Goal: Information Seeking & Learning: Check status

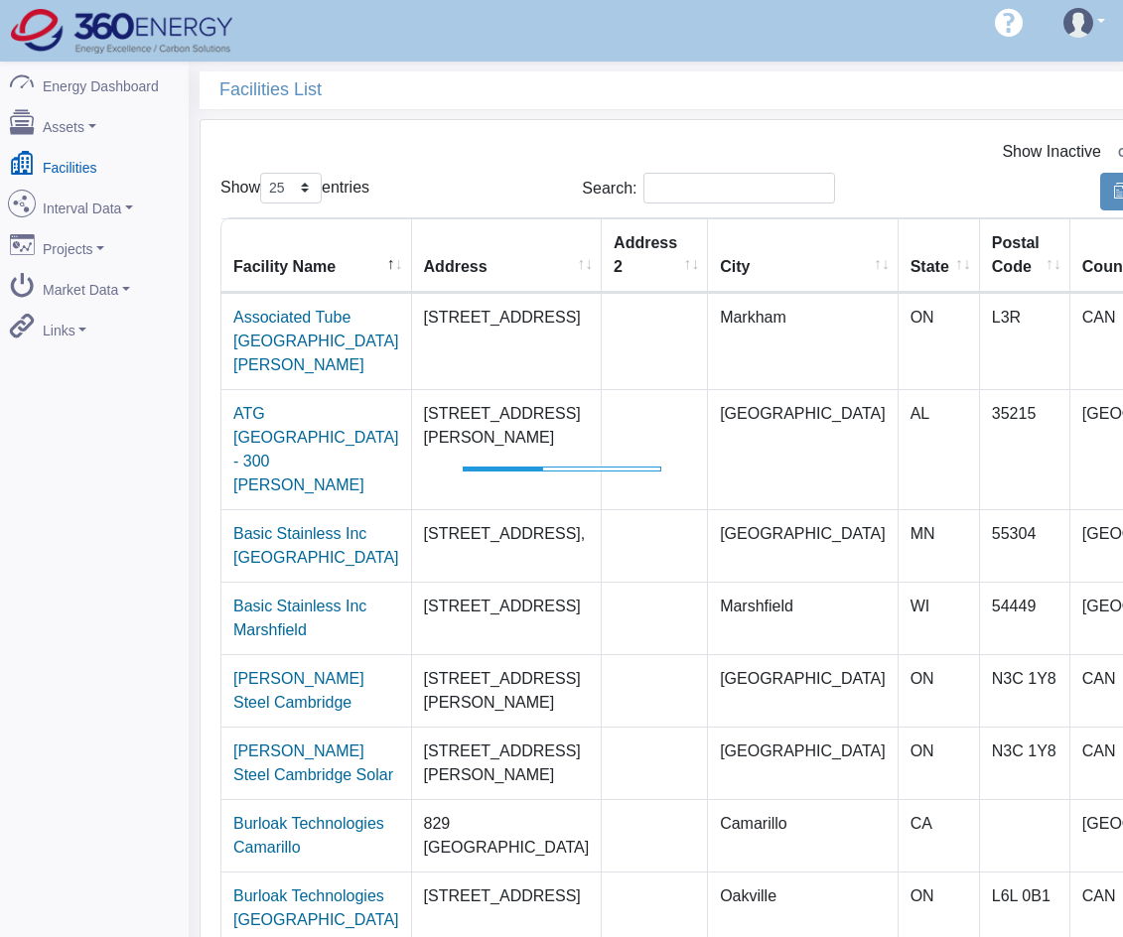
select select "25"
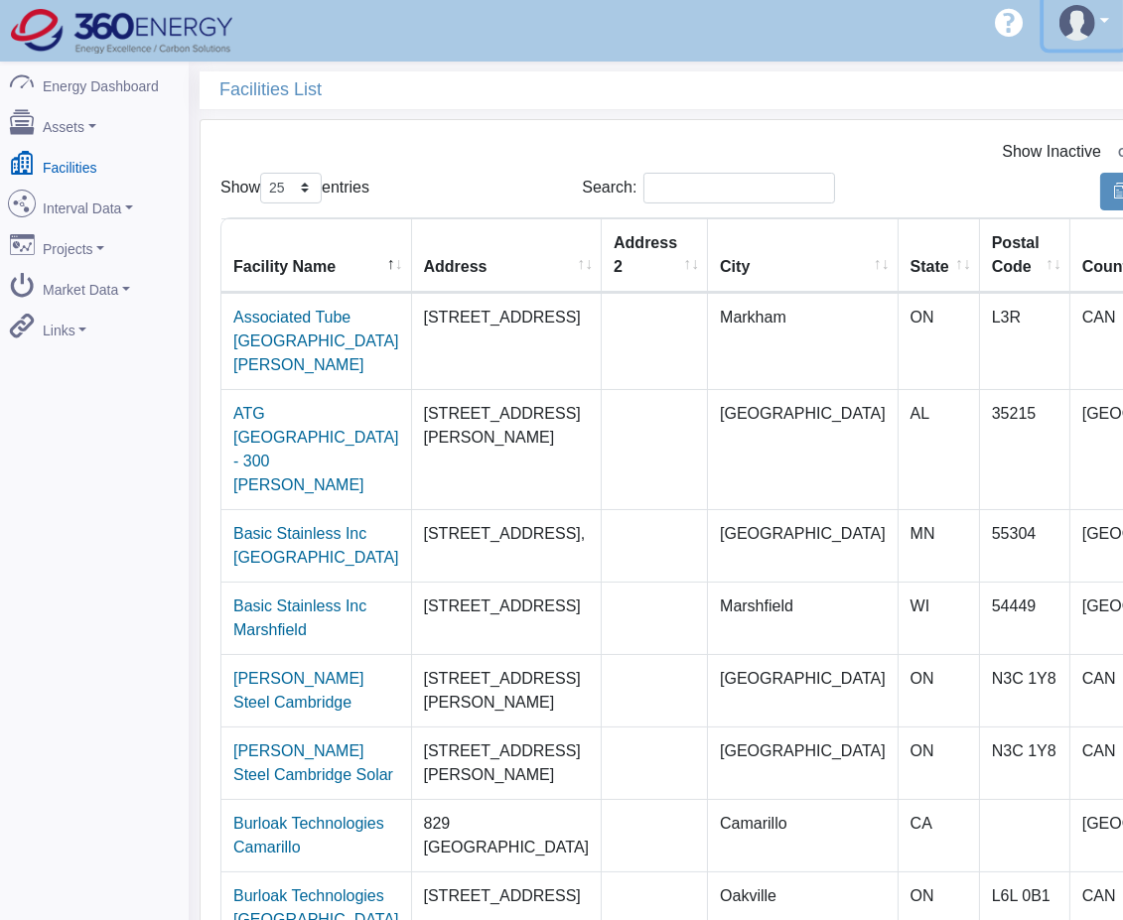
click at [1105, 41] on link at bounding box center [1083, 23] width 81 height 53
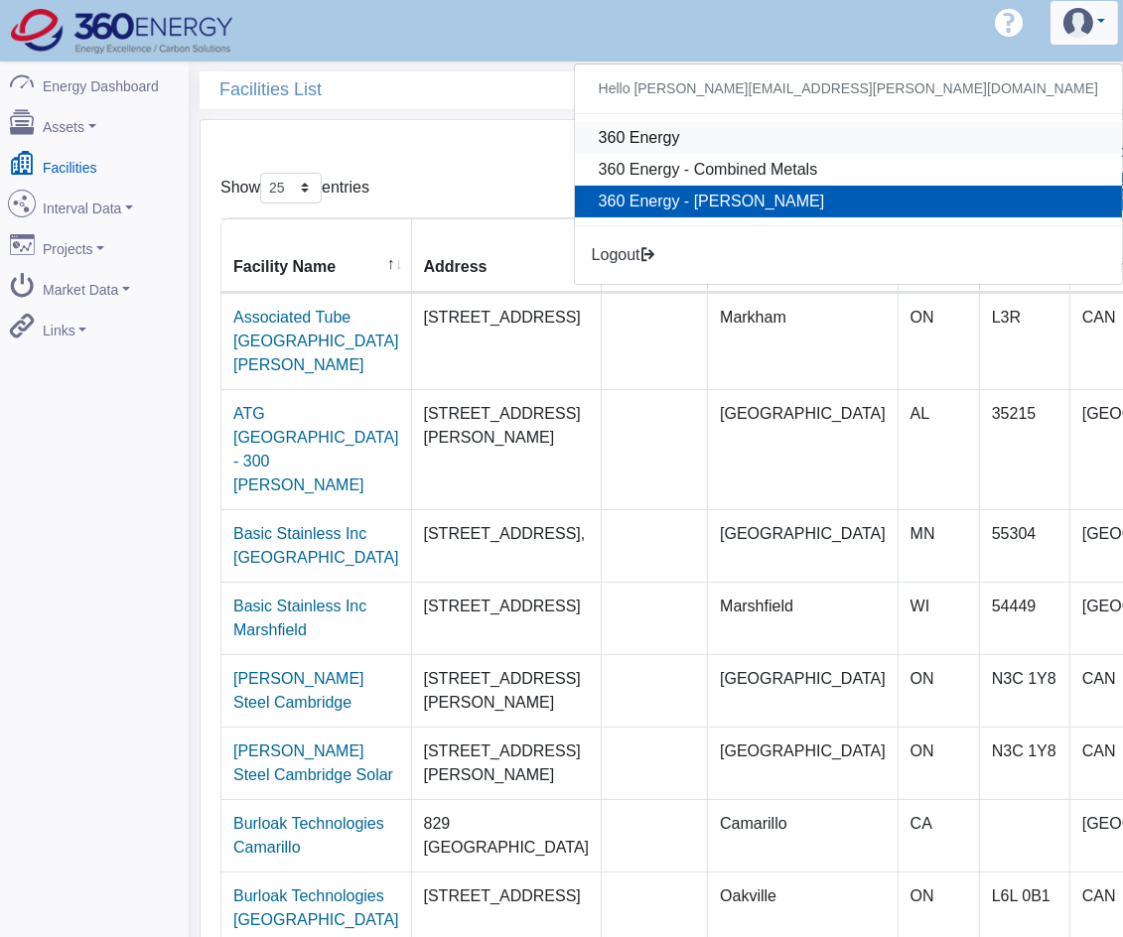
click at [934, 150] on link "360 Energy" at bounding box center [848, 138] width 547 height 32
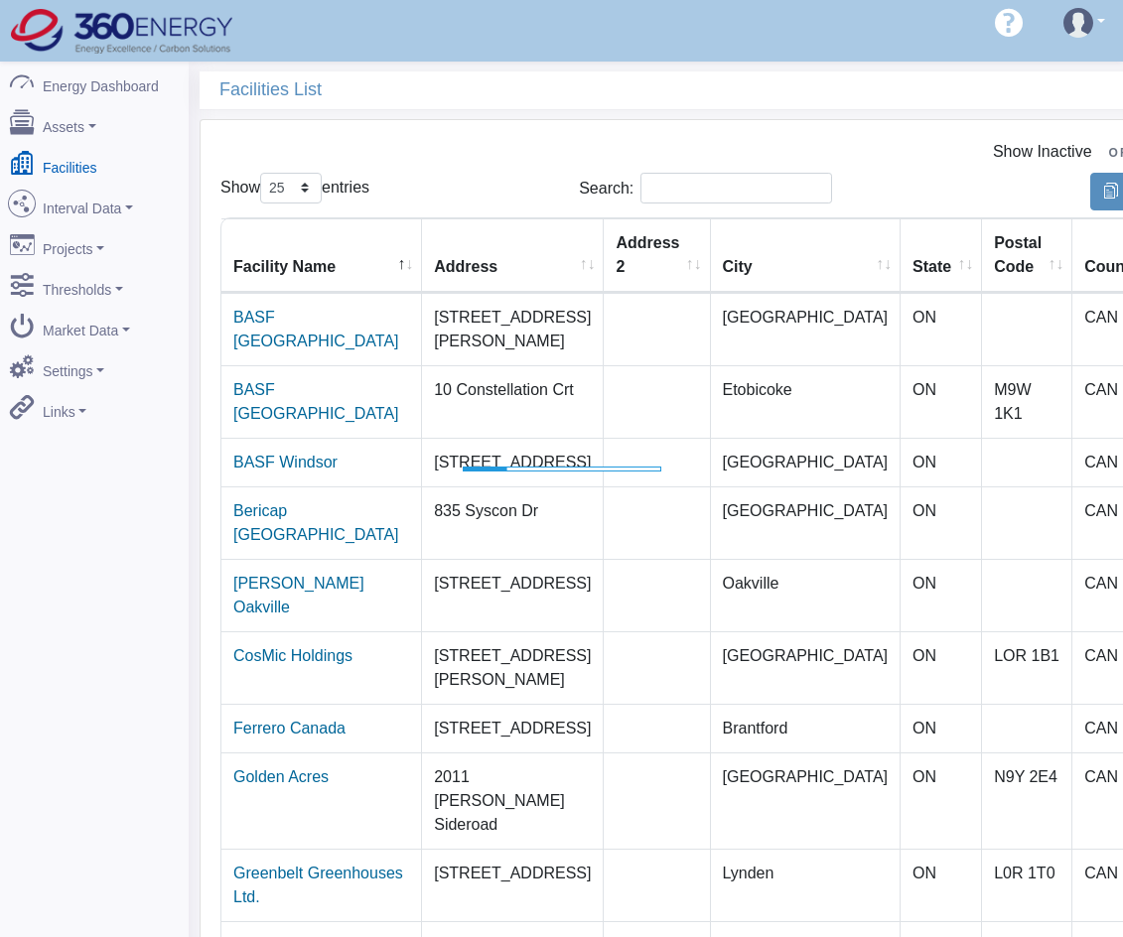
select select "25"
click at [90, 318] on link "Market Data" at bounding box center [94, 327] width 193 height 42
click at [58, 241] on link "Projects" at bounding box center [94, 245] width 193 height 42
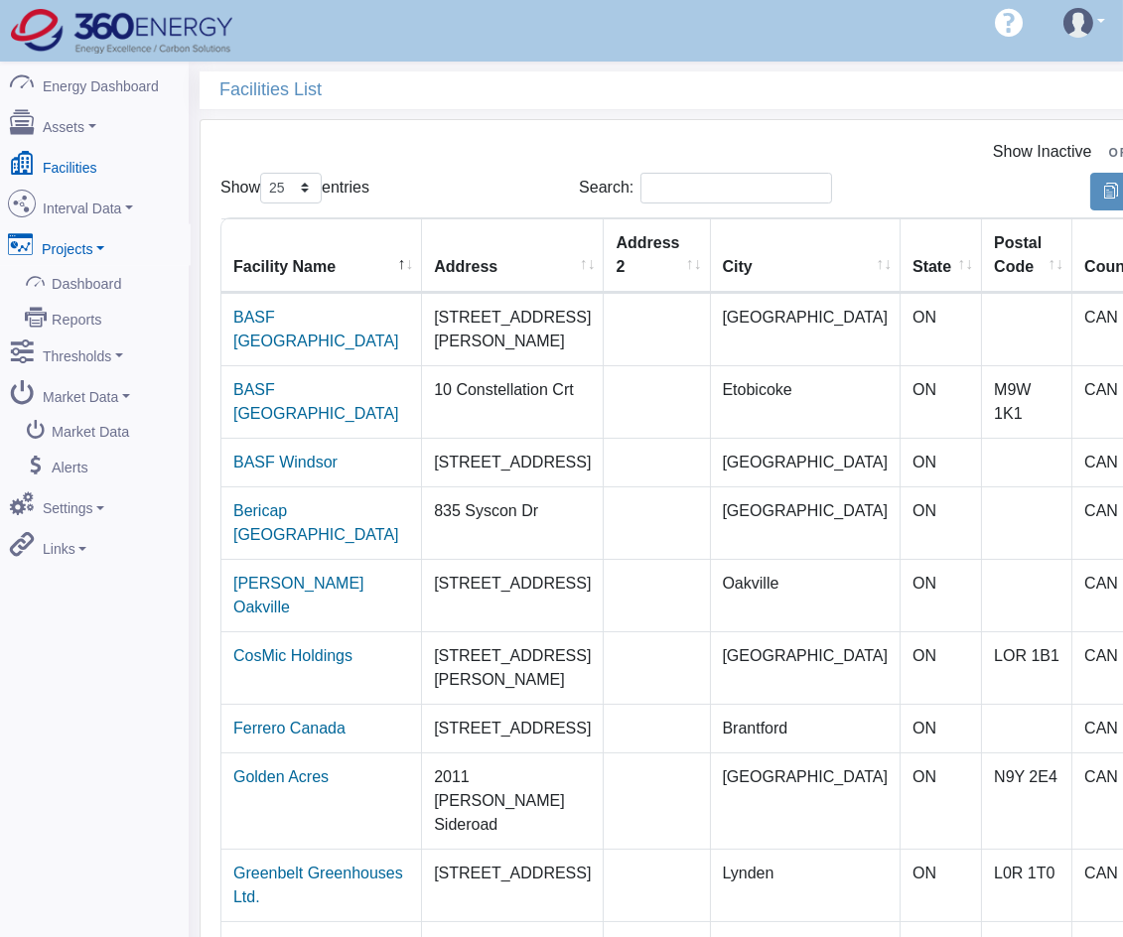
click at [79, 245] on link "Projects" at bounding box center [94, 245] width 193 height 42
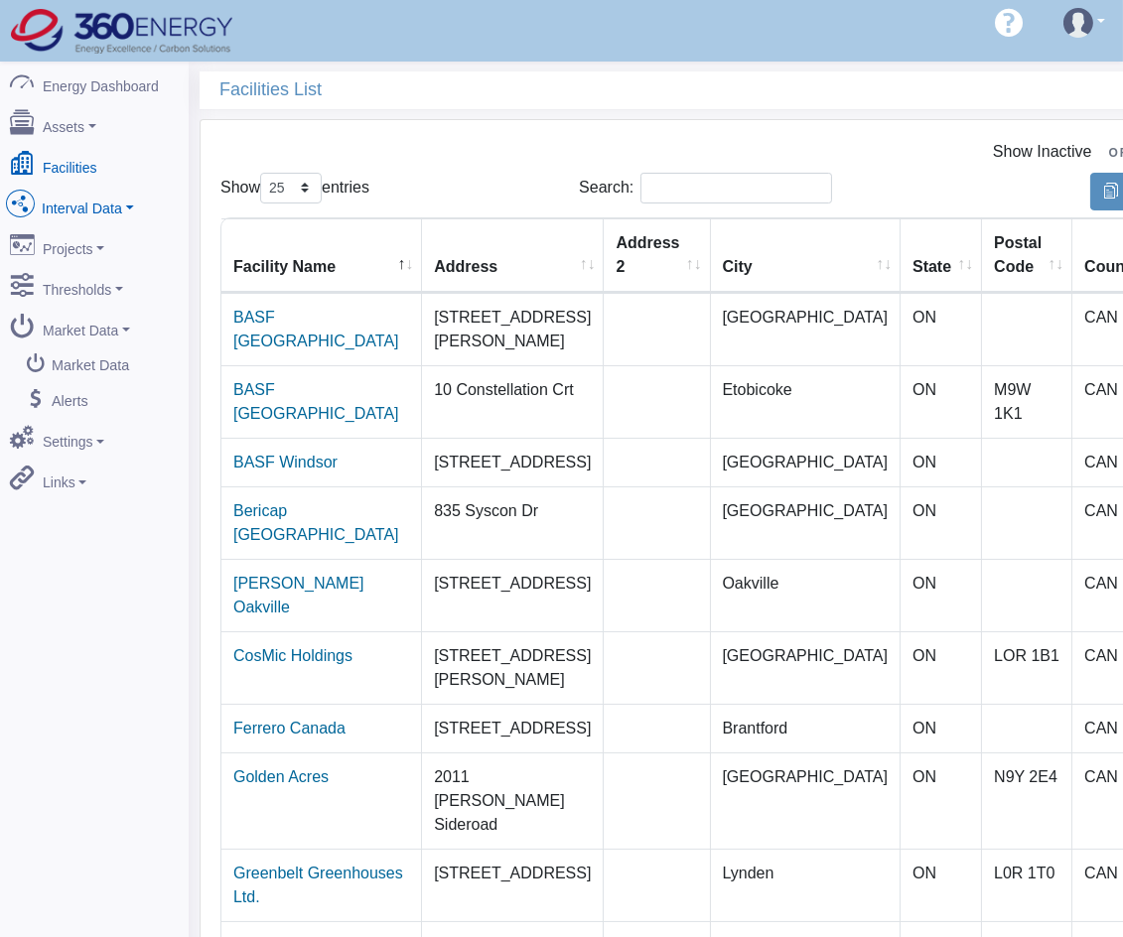
click at [92, 204] on link "Interval Data" at bounding box center [94, 205] width 193 height 42
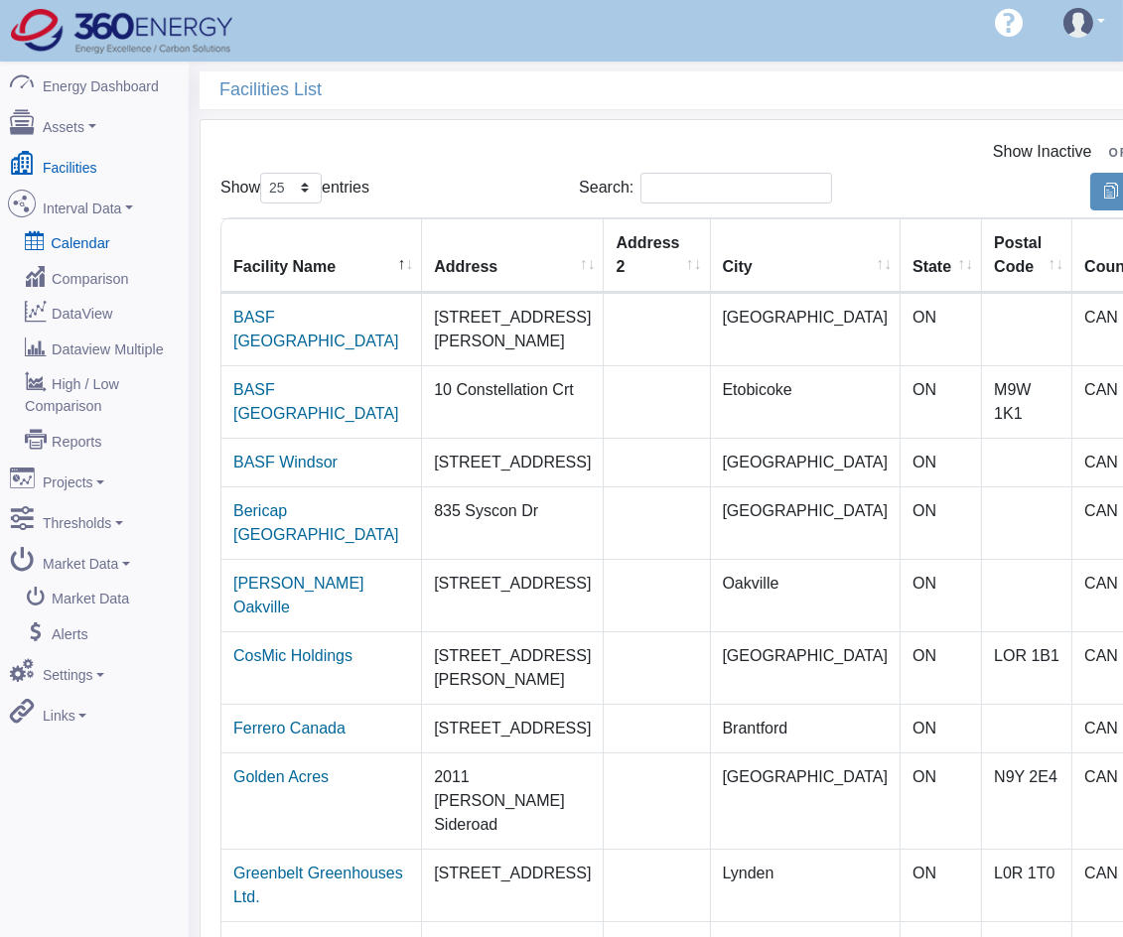
click at [63, 236] on link "Calendar" at bounding box center [94, 242] width 193 height 36
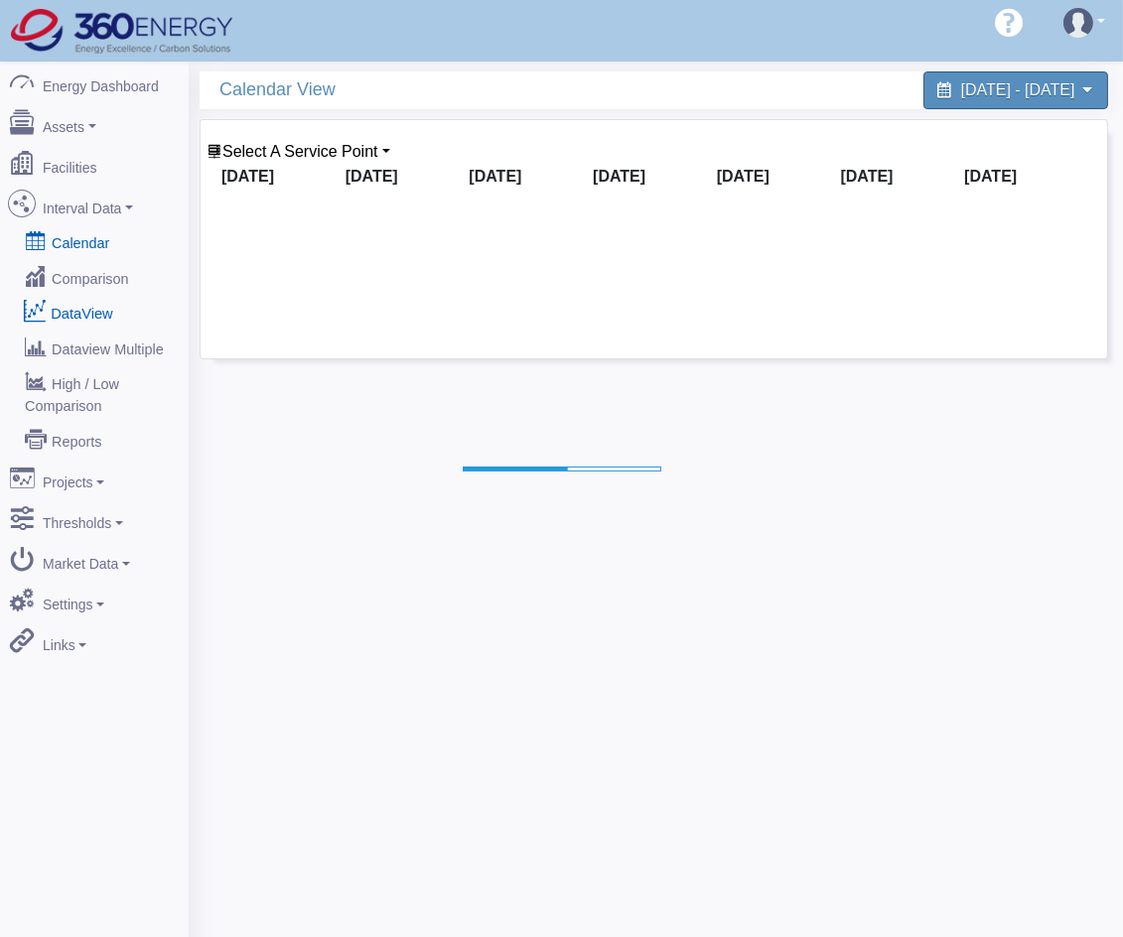
click at [95, 312] on link "DataView" at bounding box center [94, 313] width 193 height 36
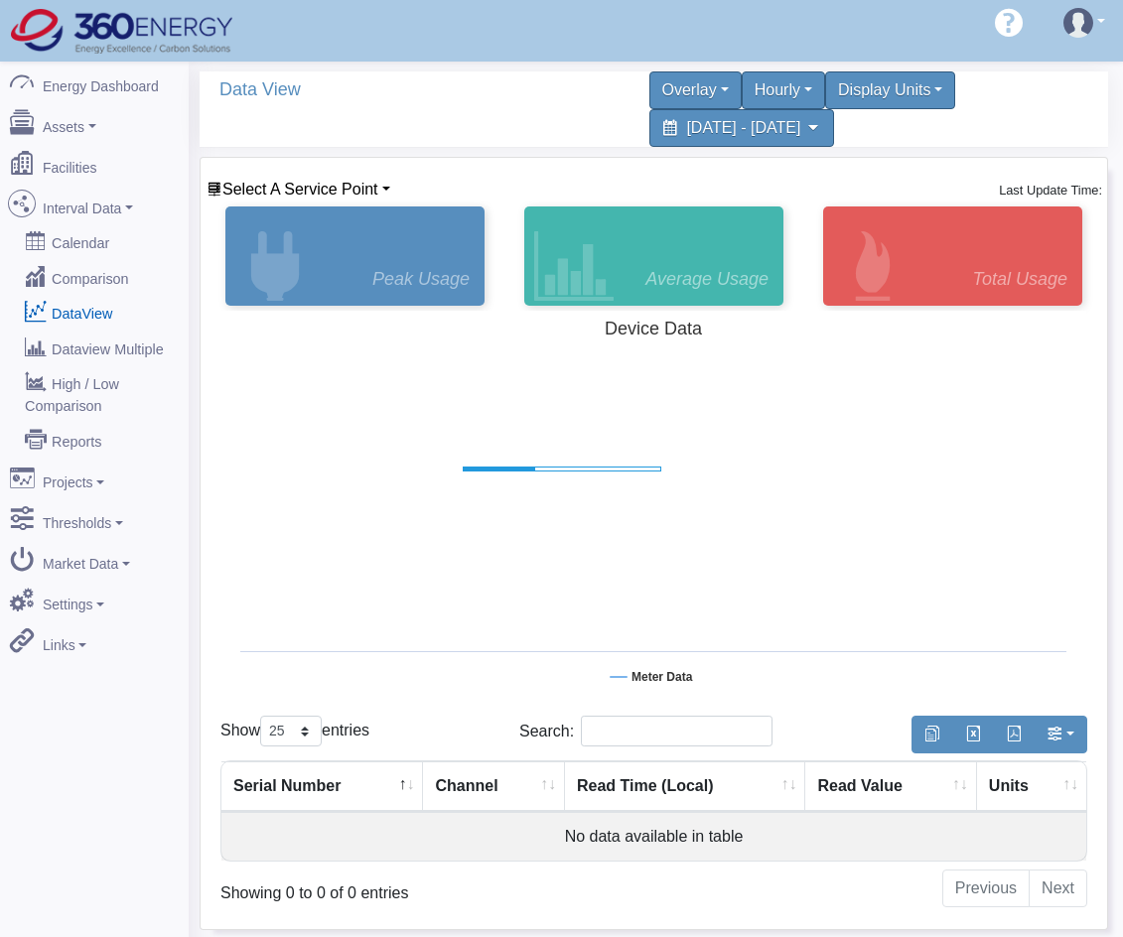
select select "25"
click at [361, 191] on span "Select A Service Point" at bounding box center [300, 189] width 156 height 17
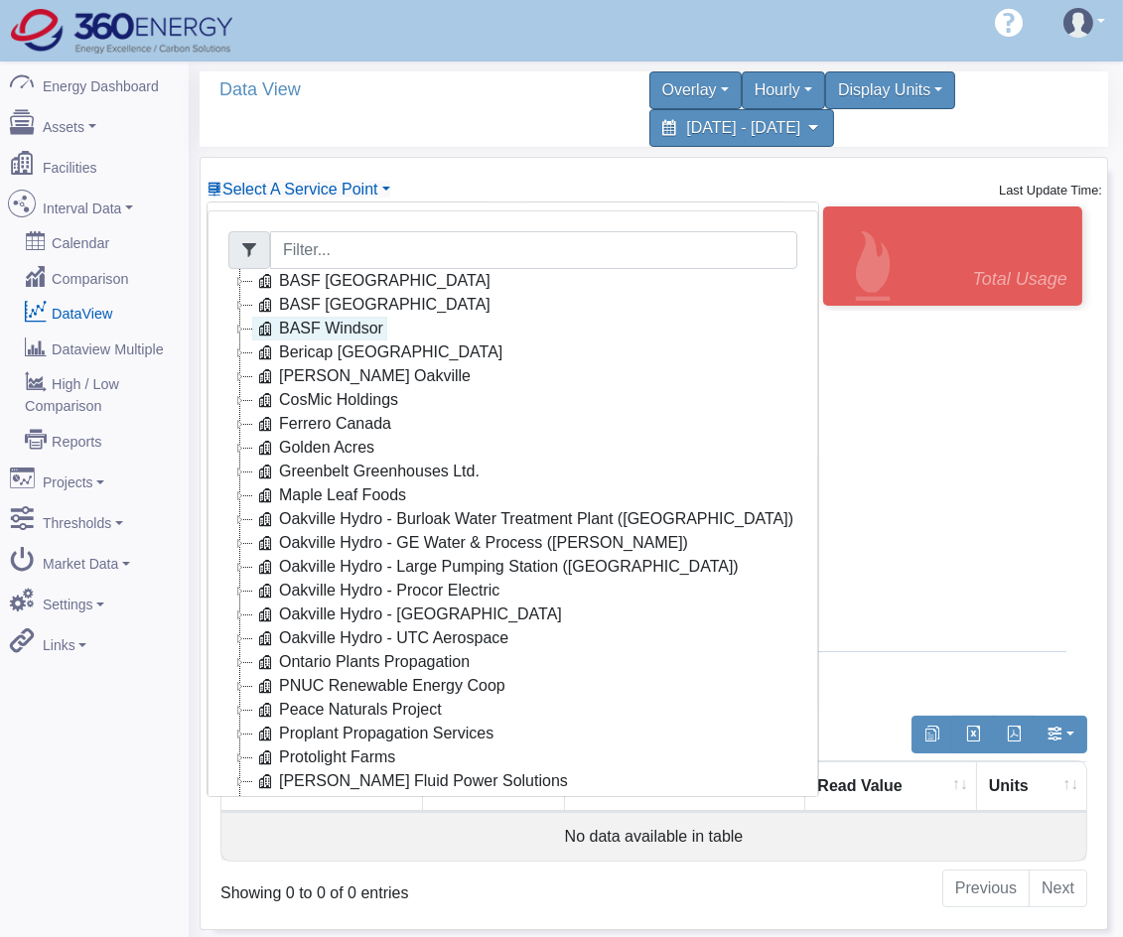
click at [306, 339] on link "BASF Windsor" at bounding box center [319, 329] width 135 height 24
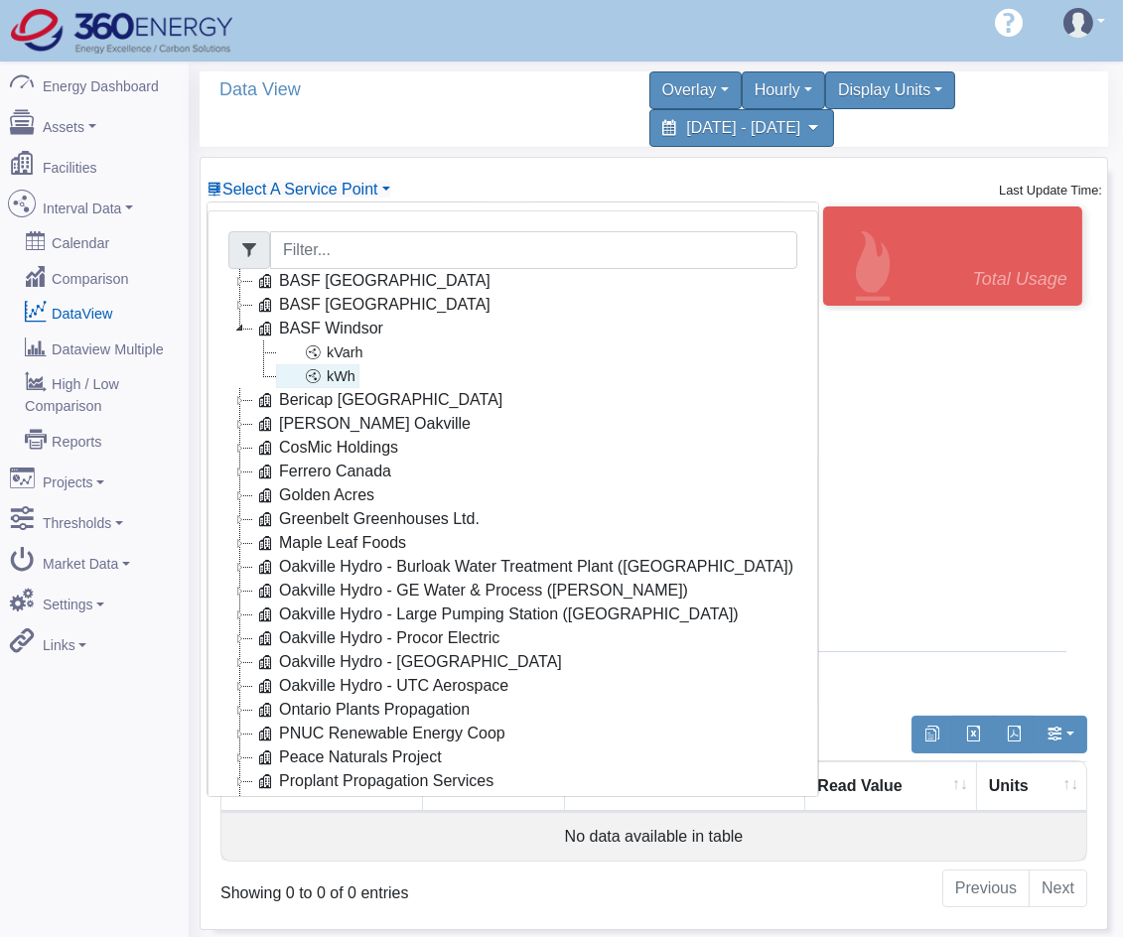
click at [345, 375] on link "kWh" at bounding box center [317, 376] width 83 height 24
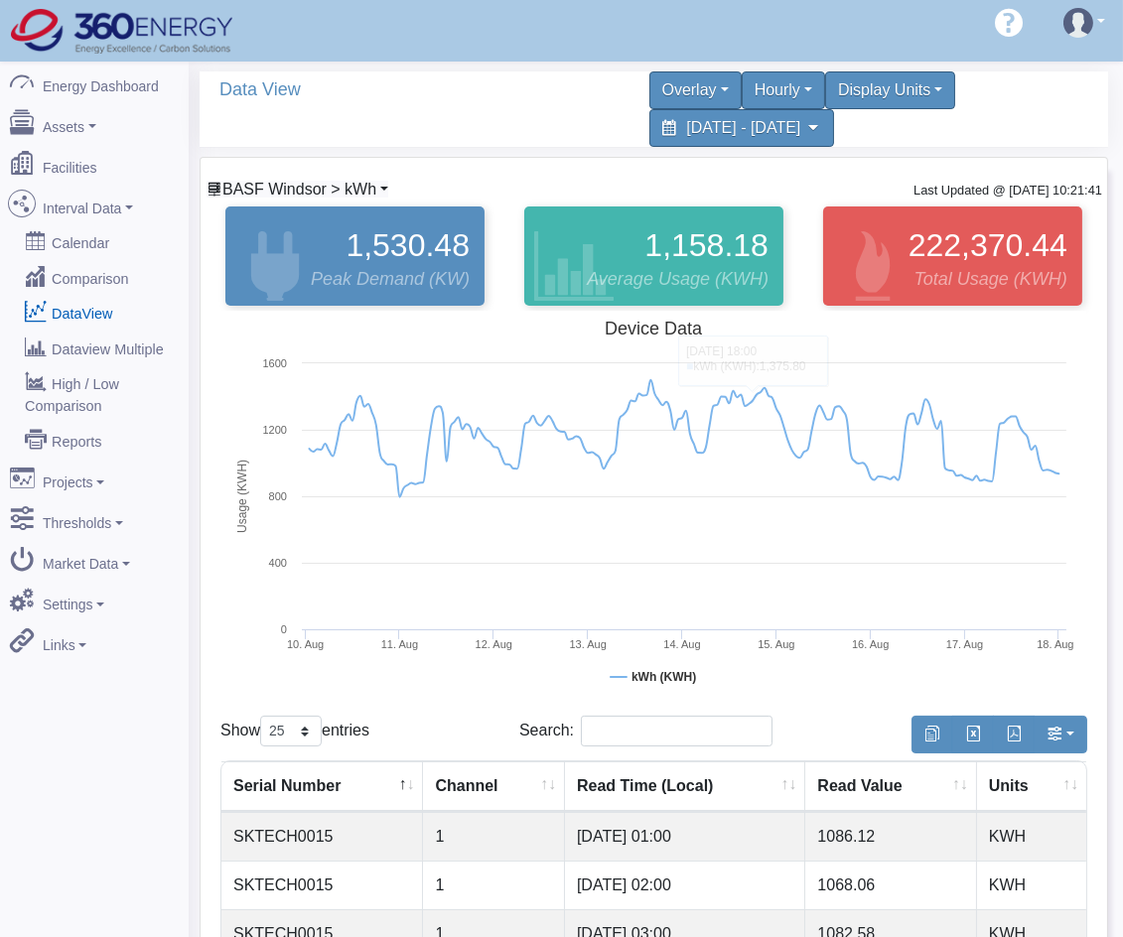
click at [315, 192] on span "BASF Windsor > kWh" at bounding box center [299, 189] width 154 height 17
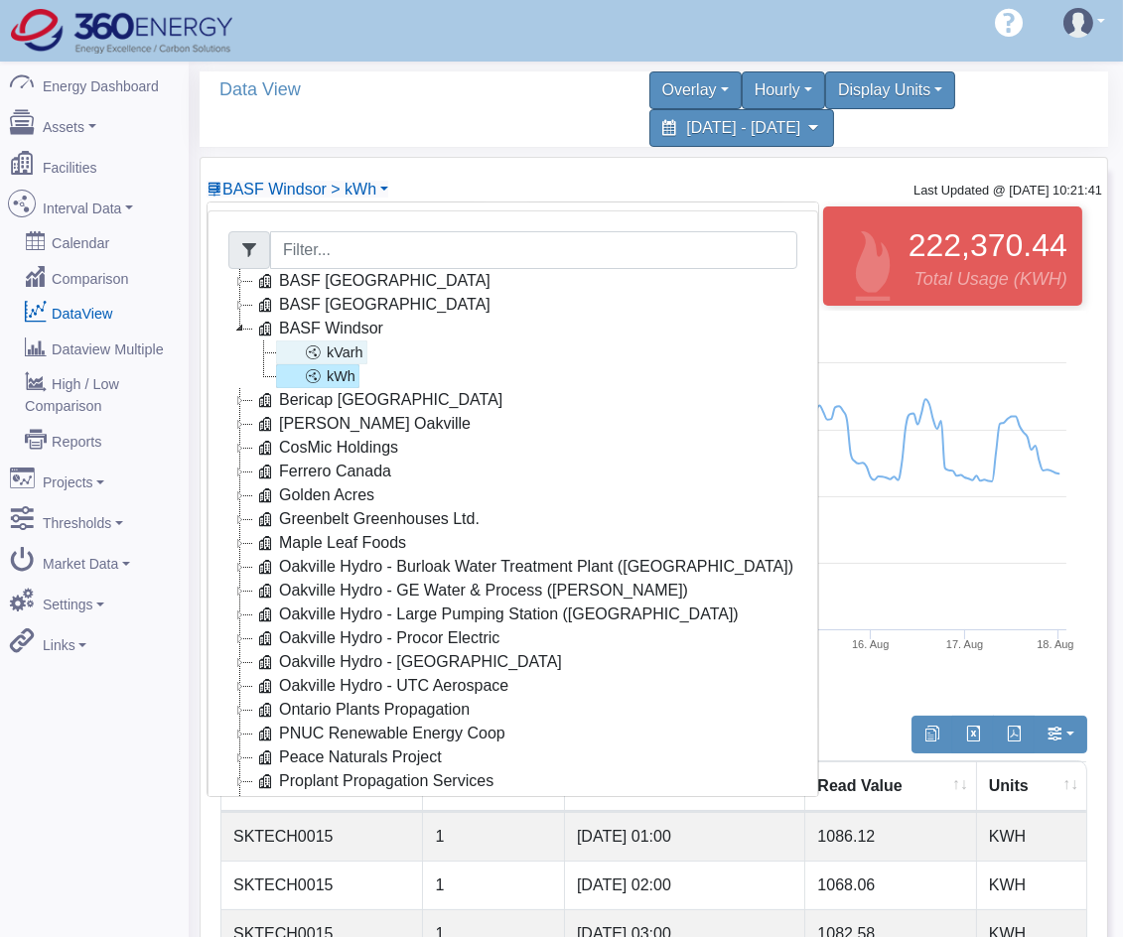
click at [323, 343] on icon at bounding box center [313, 352] width 24 height 24
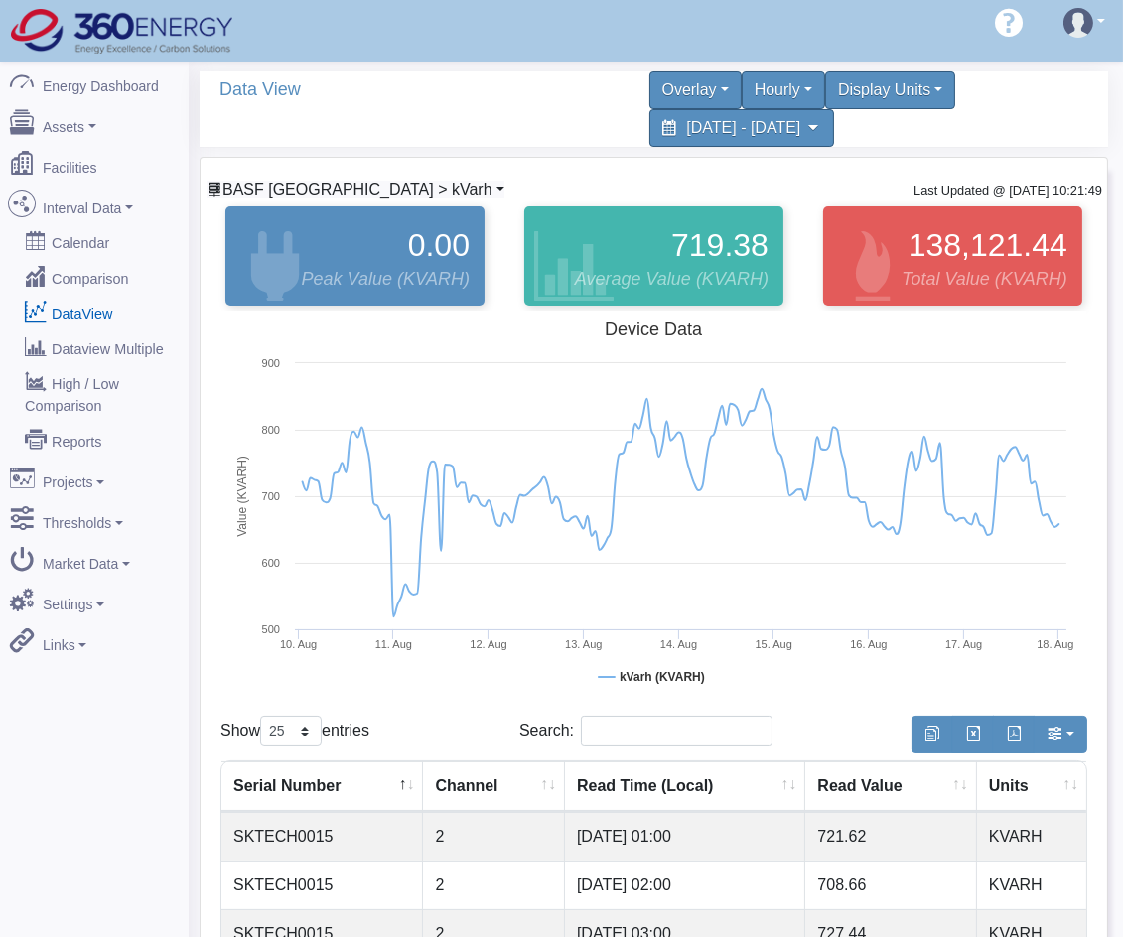
click at [343, 198] on span "BASF Windsor > kVarh" at bounding box center [357, 189] width 270 height 17
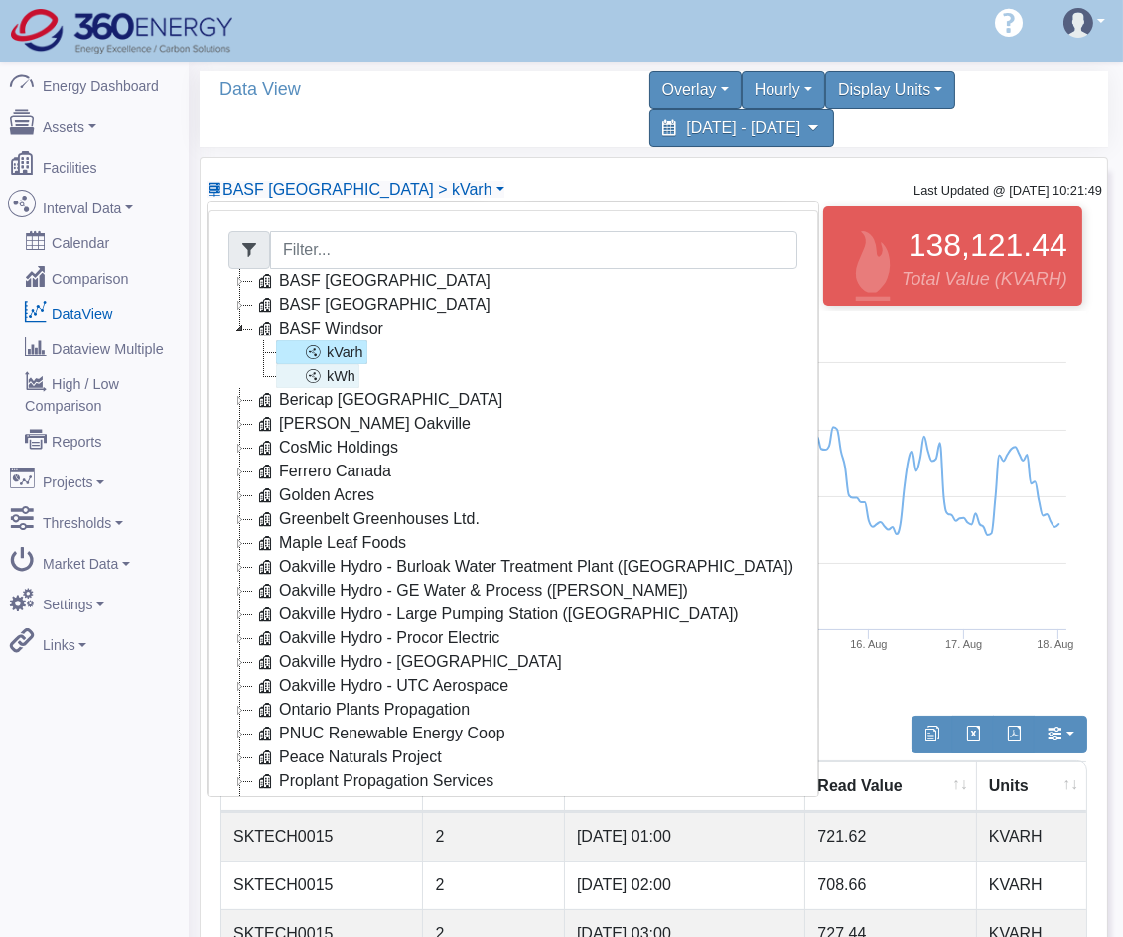
click at [338, 368] on link "kWh" at bounding box center [317, 376] width 83 height 24
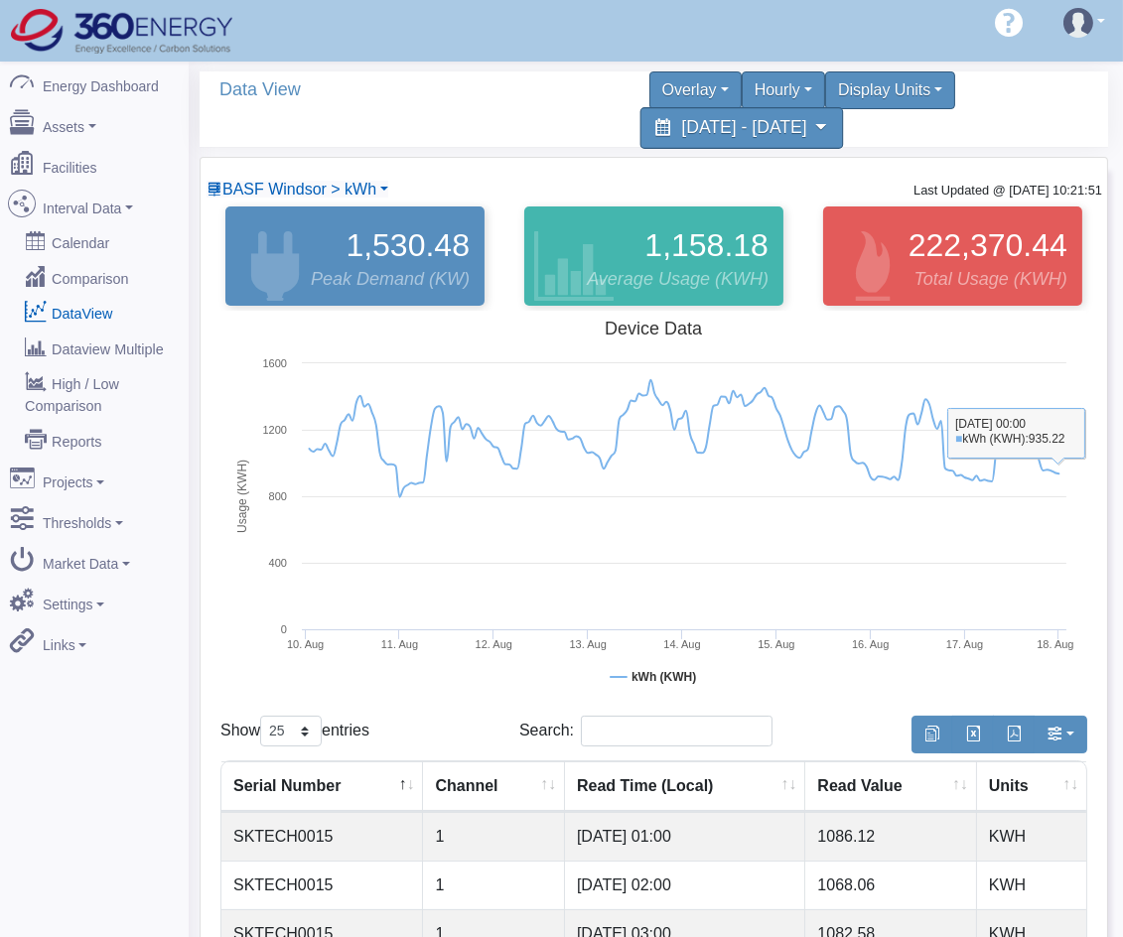
click at [806, 118] on span "[DATE] - [DATE]" at bounding box center [743, 127] width 125 height 19
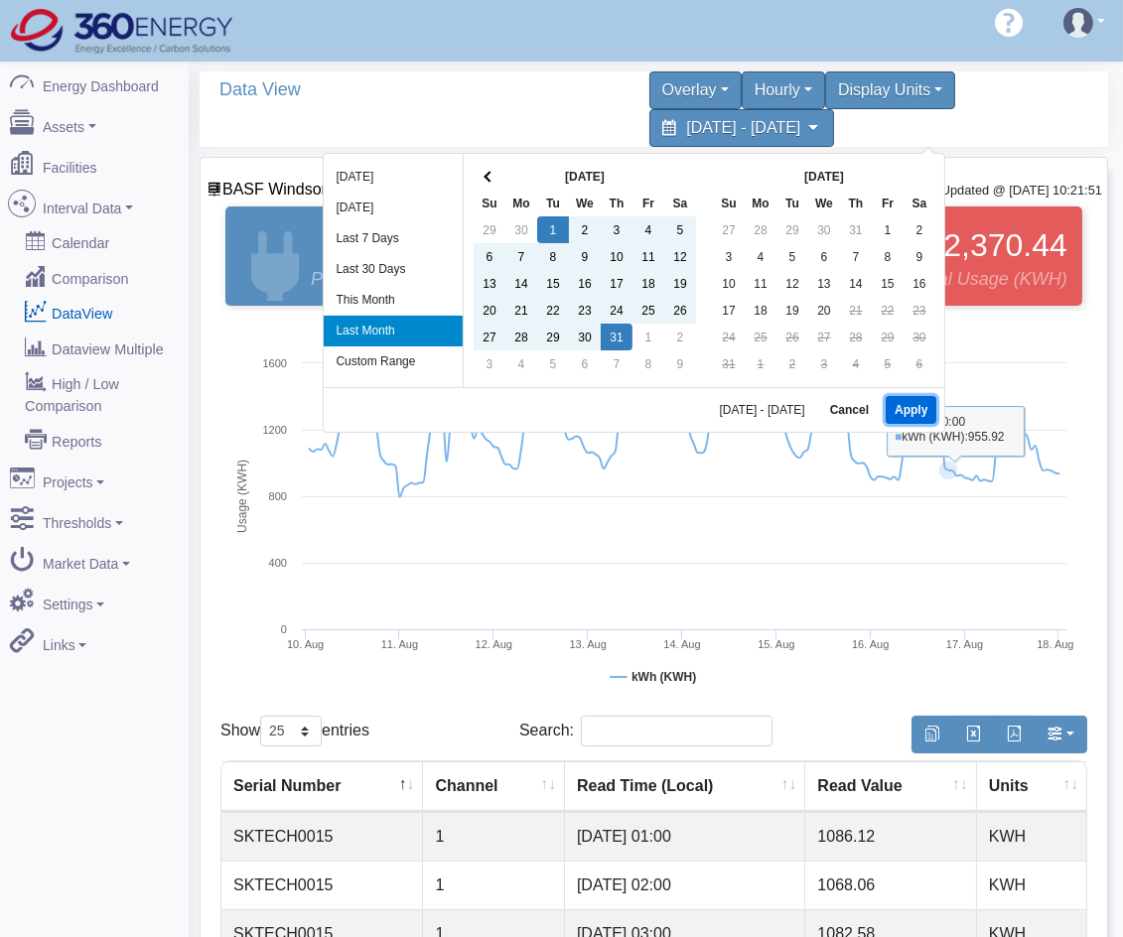
click at [908, 404] on button "Apply" at bounding box center [910, 410] width 51 height 28
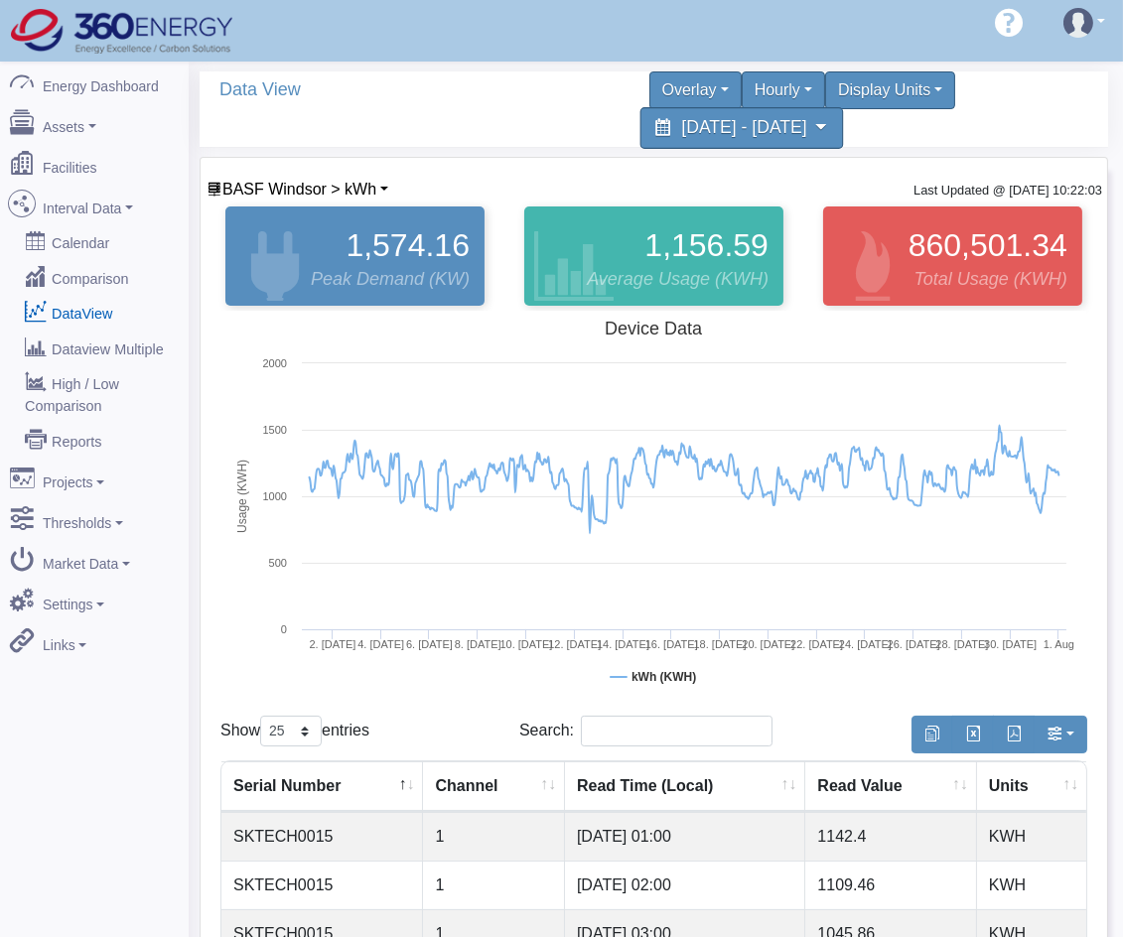
click at [806, 127] on span "July 1, 2025 - July 31, 2025" at bounding box center [743, 127] width 125 height 19
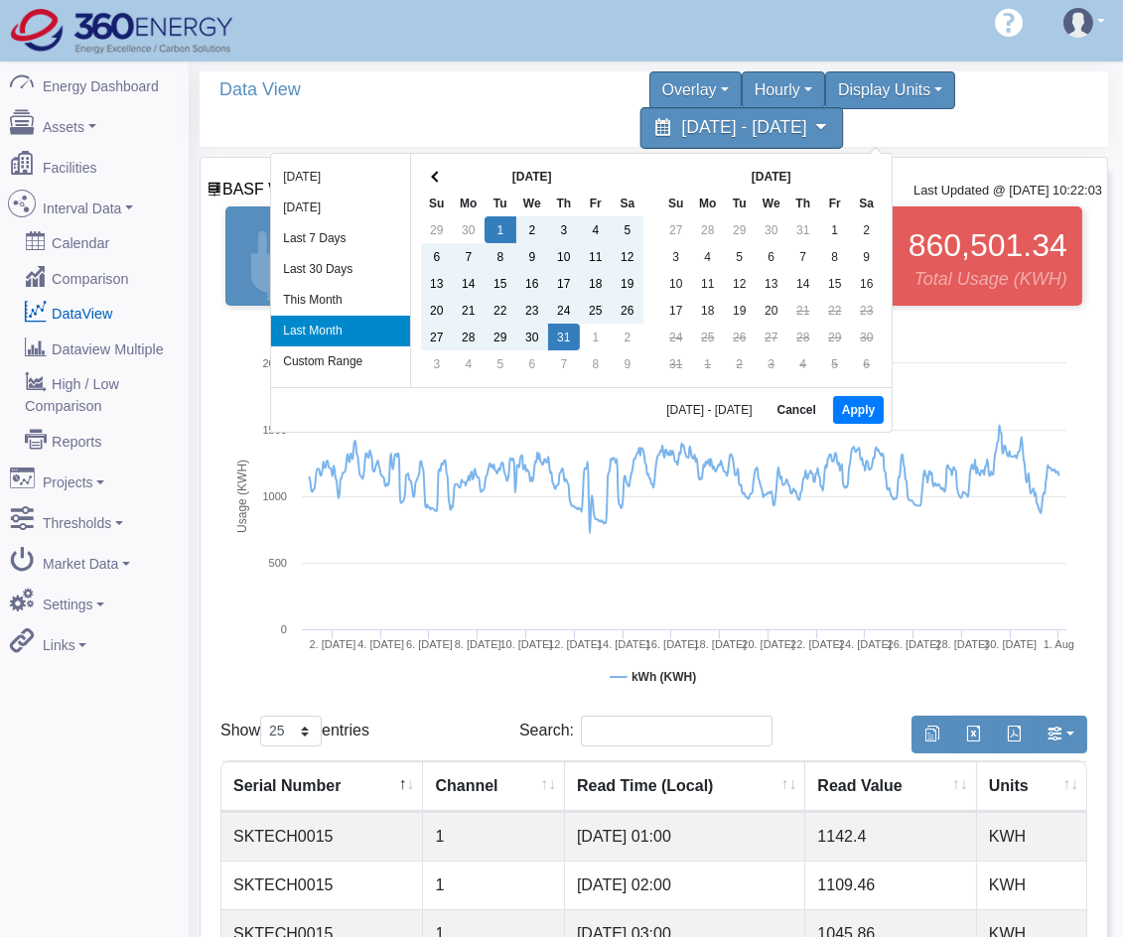
click at [806, 132] on span "July 1, 2025 - July 31, 2025" at bounding box center [743, 127] width 125 height 19
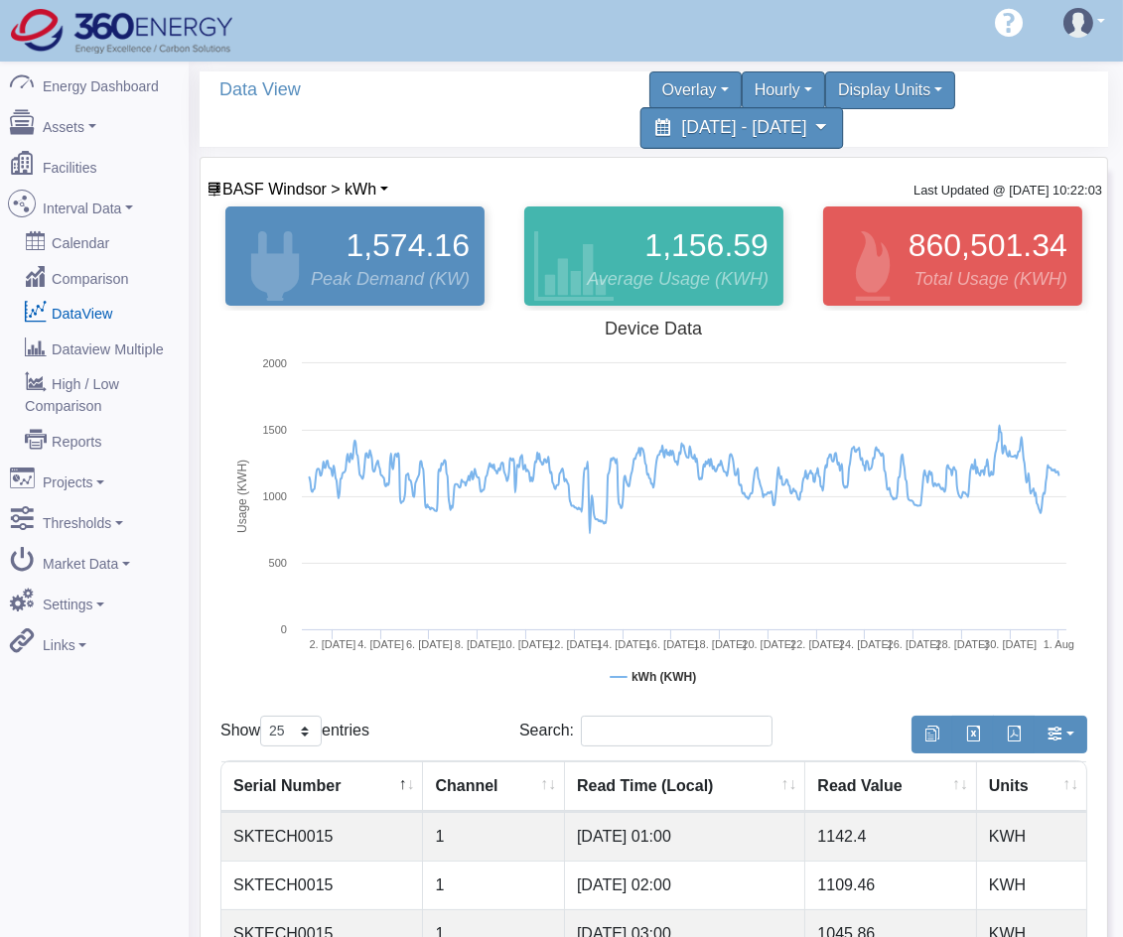
drag, startPoint x: 837, startPoint y: 142, endPoint x: 830, endPoint y: 157, distance: 16.4
click at [837, 142] on div "July 1, 2025 - July 31, 2025" at bounding box center [741, 128] width 204 height 42
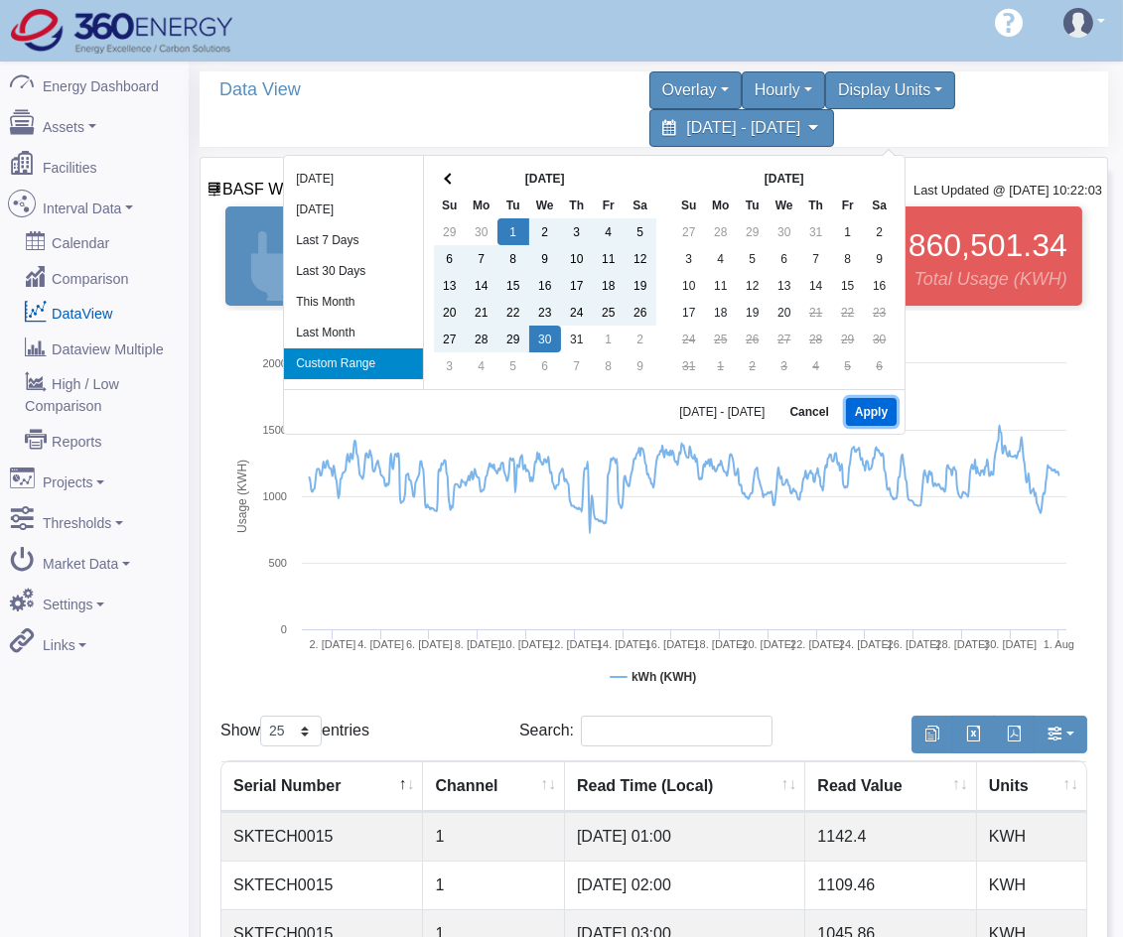
click at [875, 414] on button "Apply" at bounding box center [871, 412] width 51 height 28
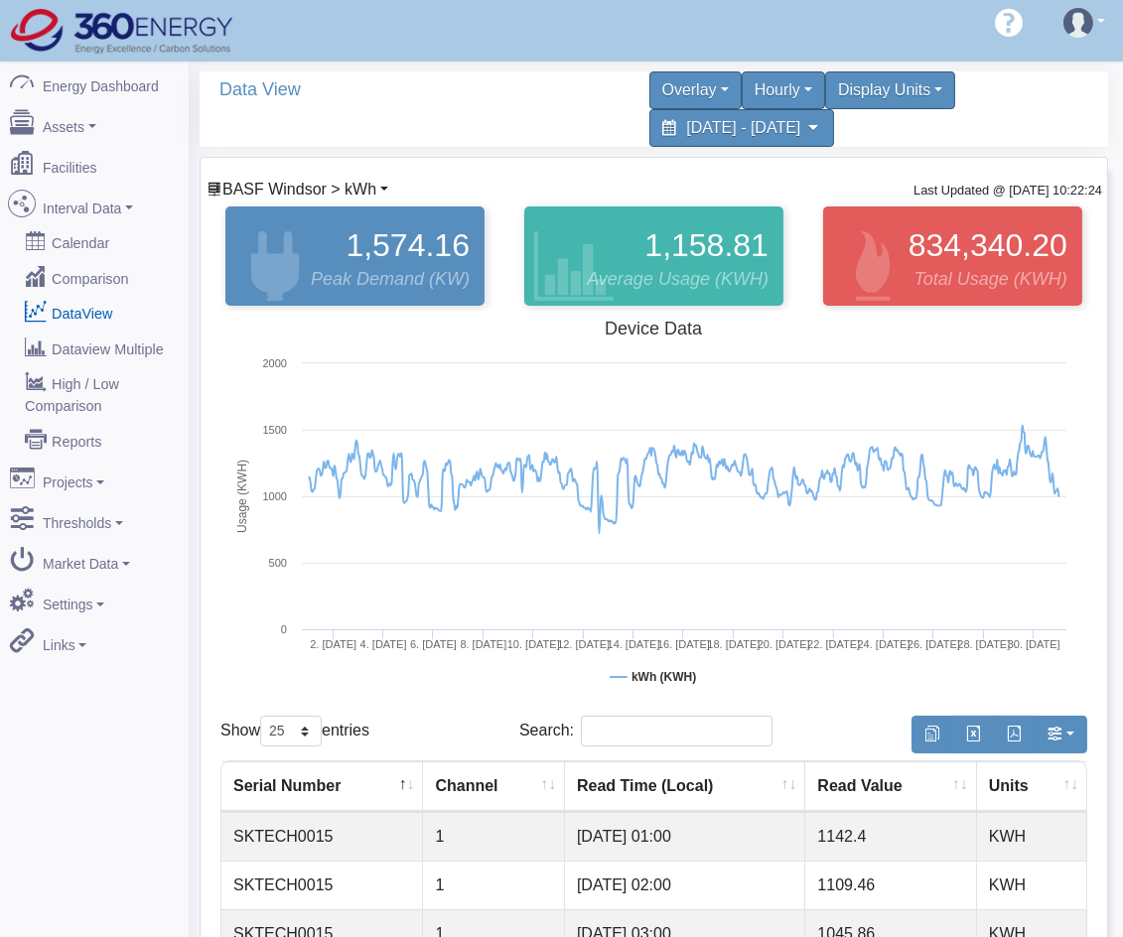
click at [305, 191] on span "BASF Windsor > kWh" at bounding box center [299, 189] width 154 height 17
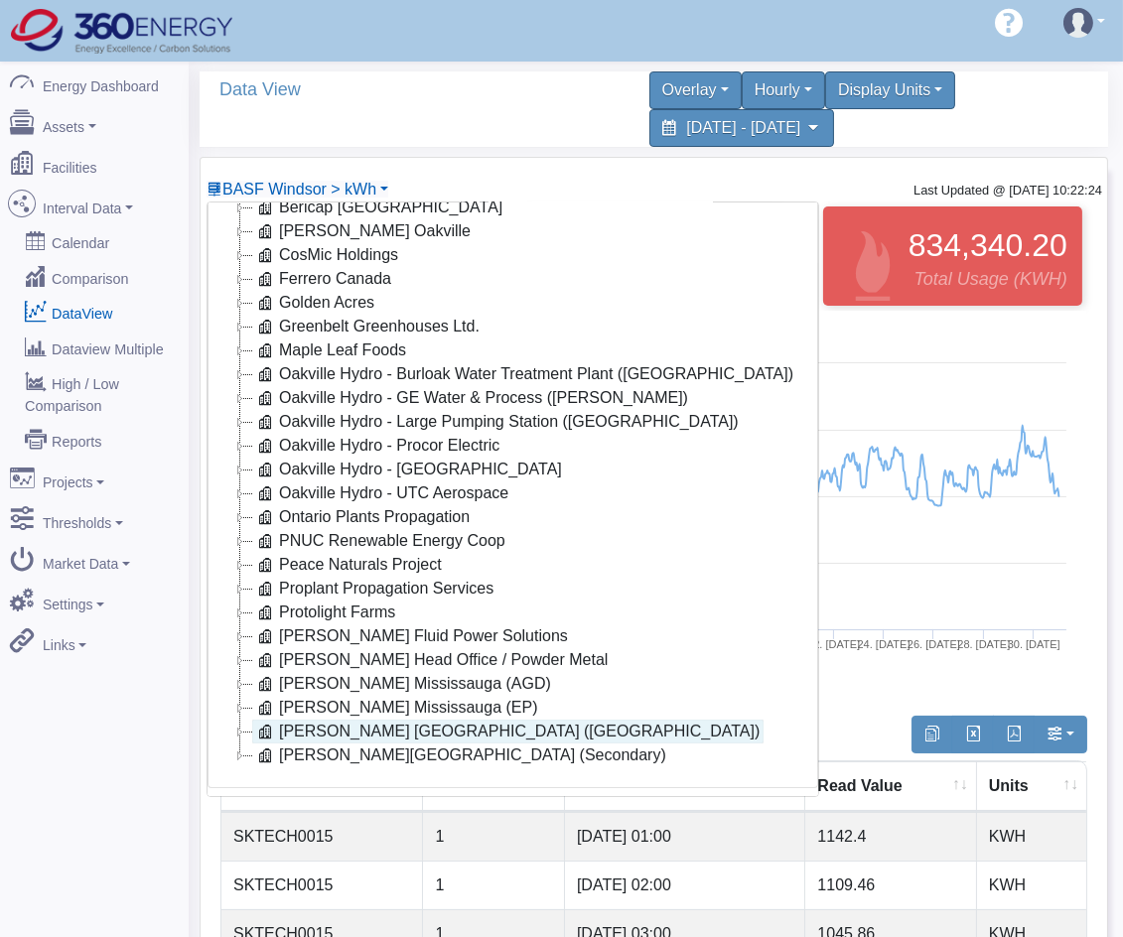
click at [355, 720] on link "[PERSON_NAME] [GEOGRAPHIC_DATA] ([GEOGRAPHIC_DATA])" at bounding box center [507, 732] width 511 height 24
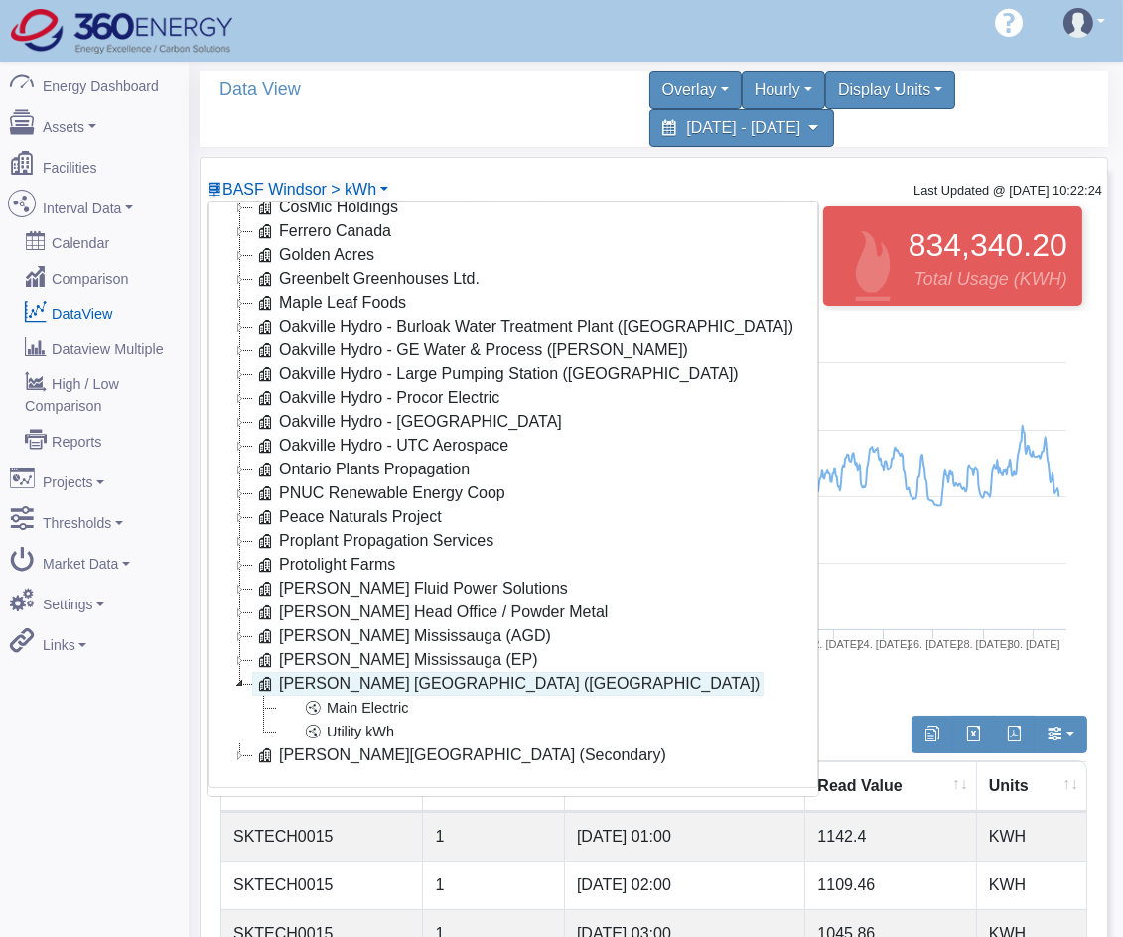
scroll to position [256, 0]
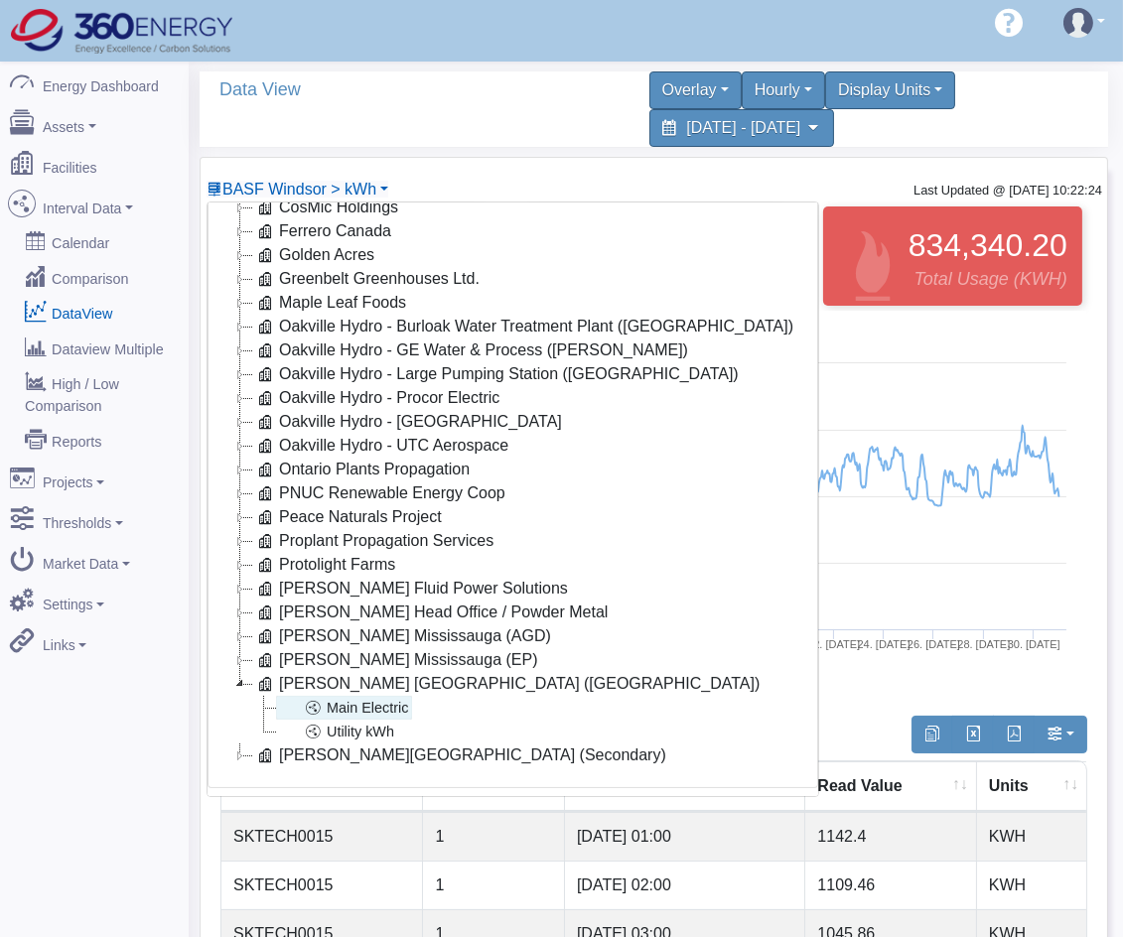
click at [379, 697] on link "Main Electric" at bounding box center [344, 708] width 136 height 24
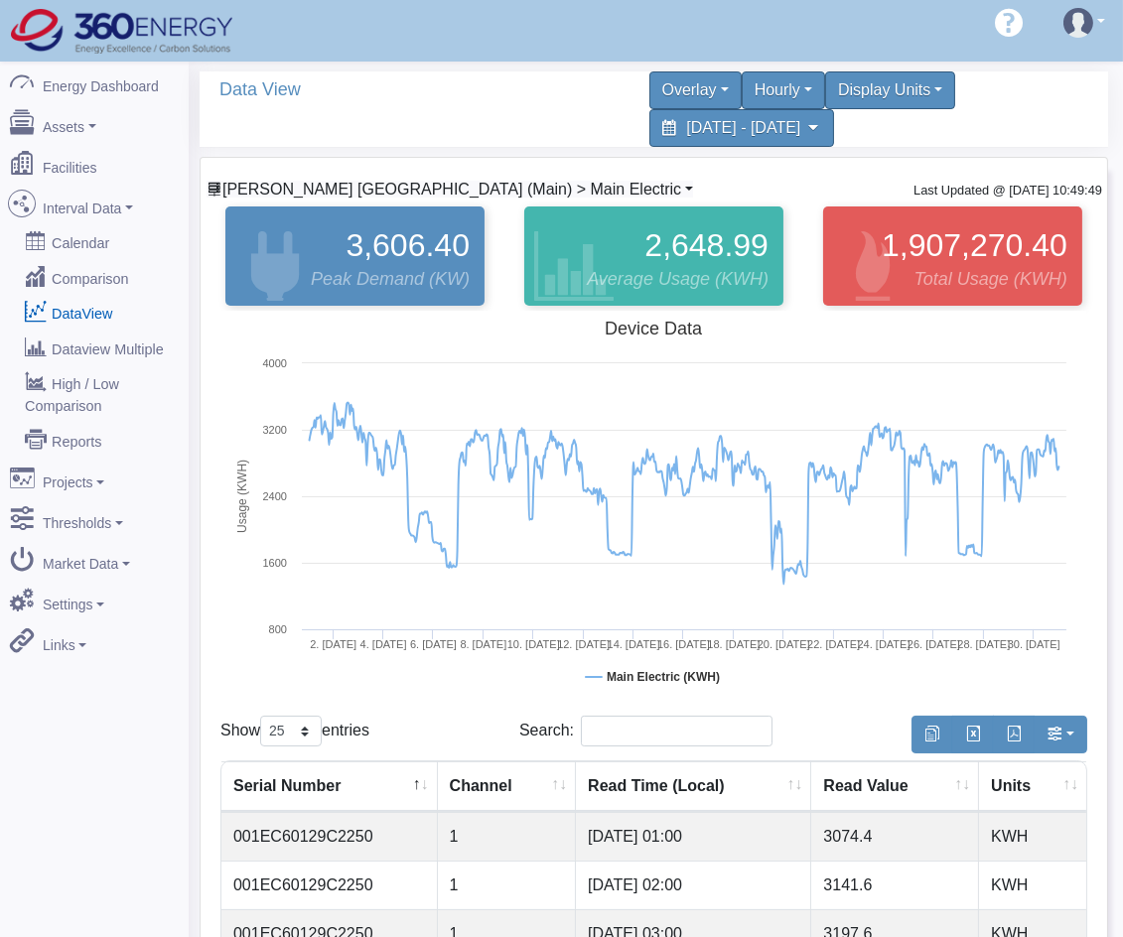
click at [465, 189] on span "Stackpole Stratford (Main) > Main Electric" at bounding box center [451, 189] width 459 height 17
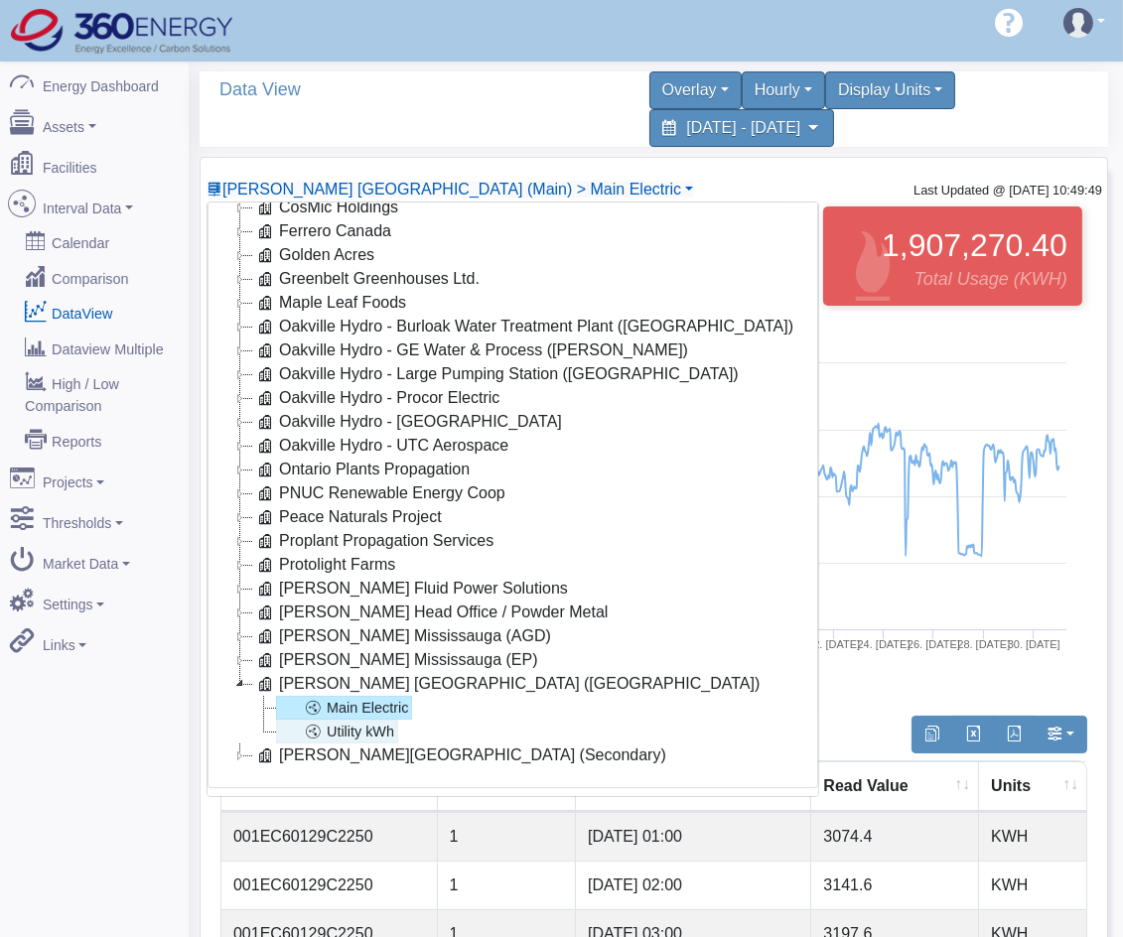
click at [334, 720] on link "Utility kWh" at bounding box center [337, 732] width 122 height 24
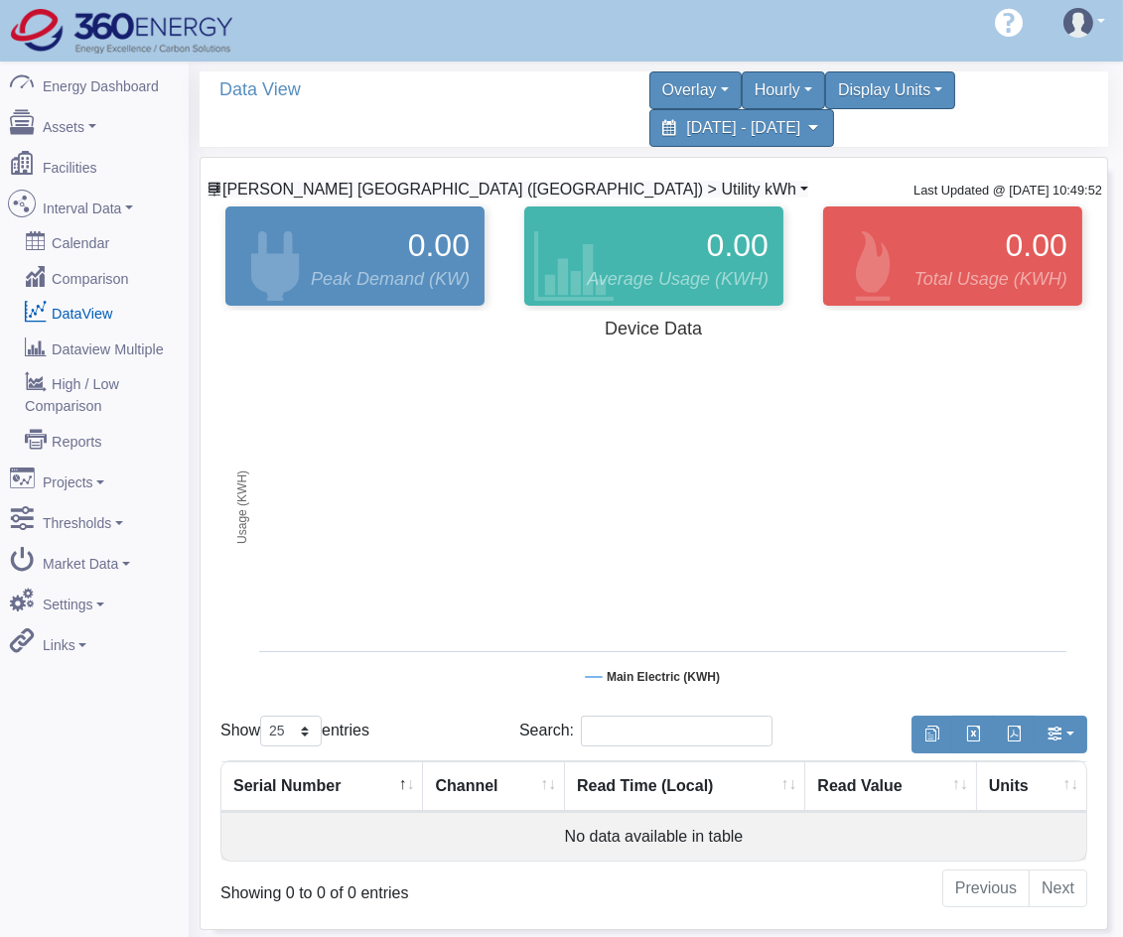
click at [482, 184] on span "Stackpole Stratford (Main) > Utility kWh" at bounding box center [509, 189] width 574 height 17
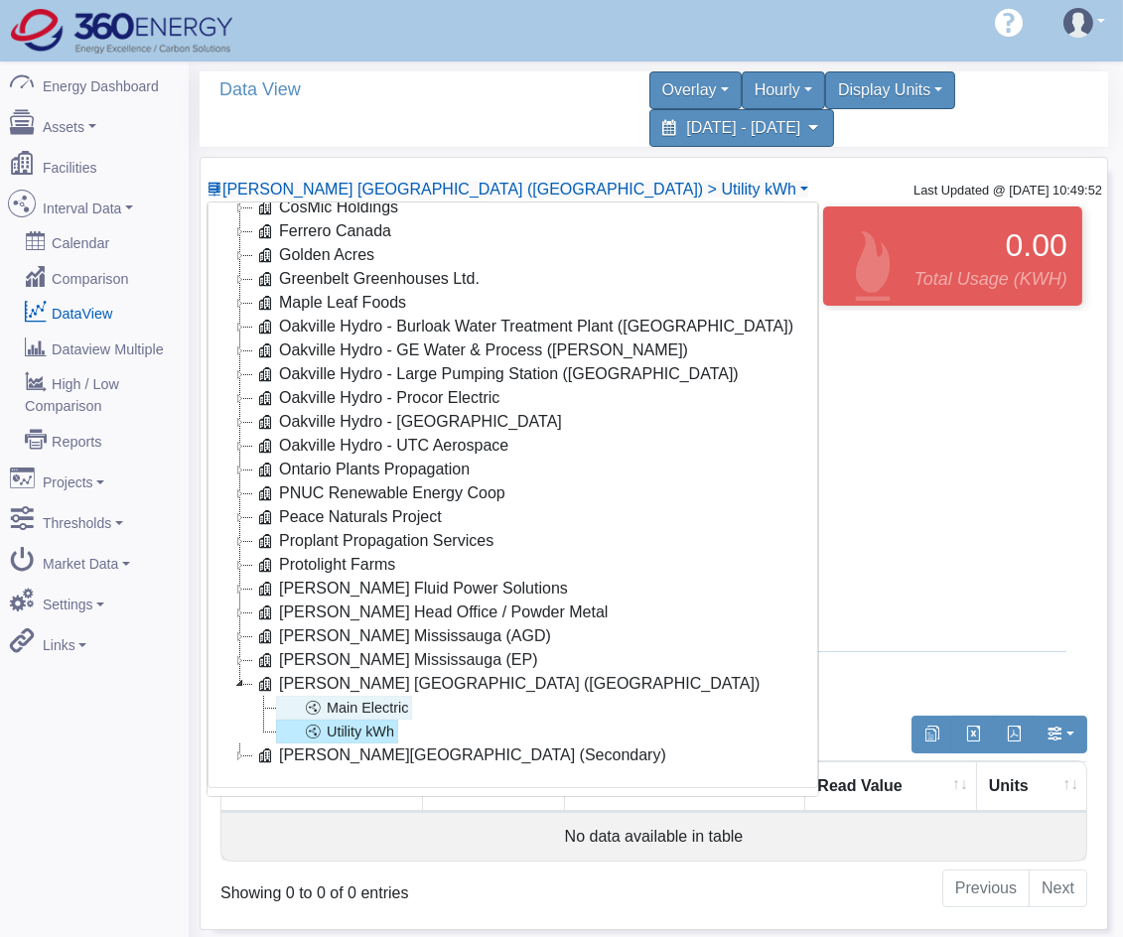
click at [371, 696] on link "Main Electric" at bounding box center [344, 708] width 136 height 24
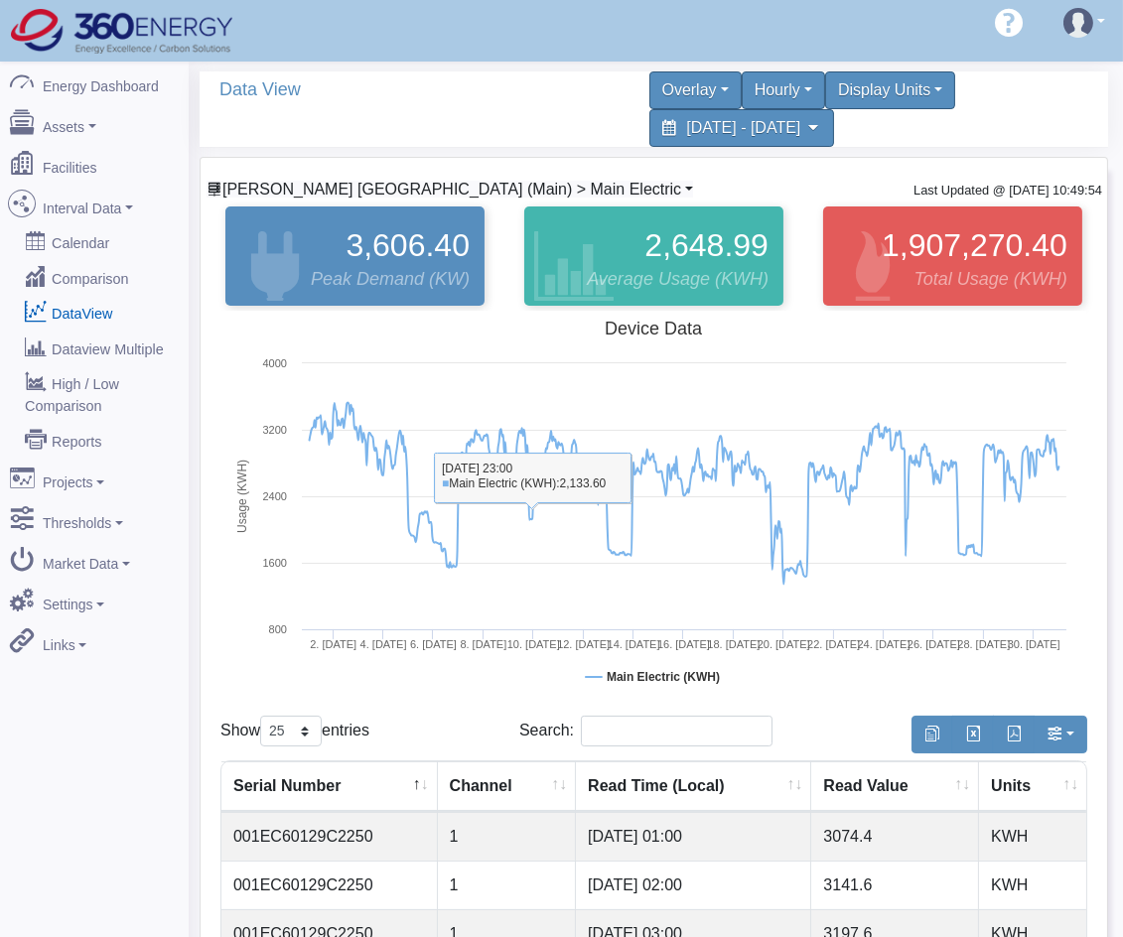
click at [395, 186] on span "Stackpole Stratford (Main) > Main Electric" at bounding box center [451, 189] width 459 height 17
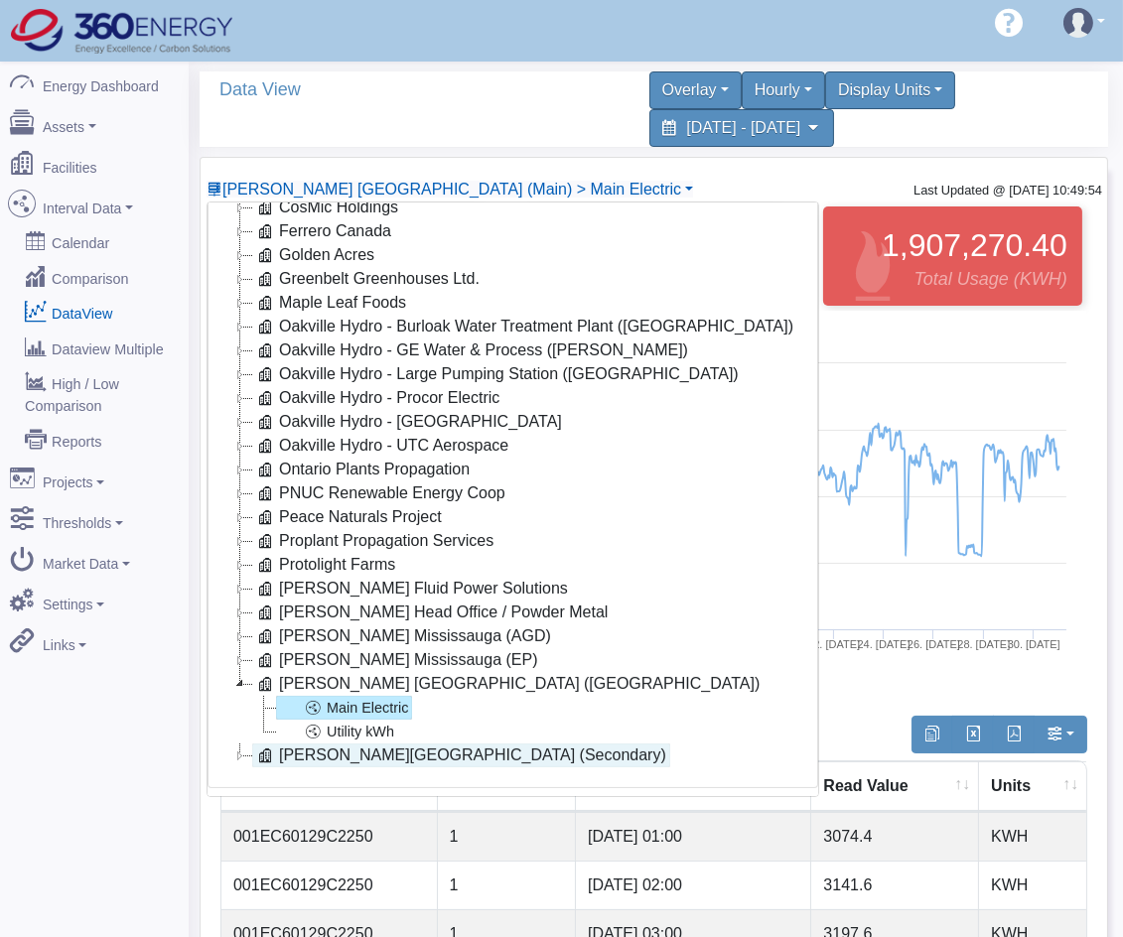
click at [368, 744] on link "[PERSON_NAME][GEOGRAPHIC_DATA] (Secondary)" at bounding box center [461, 756] width 418 height 24
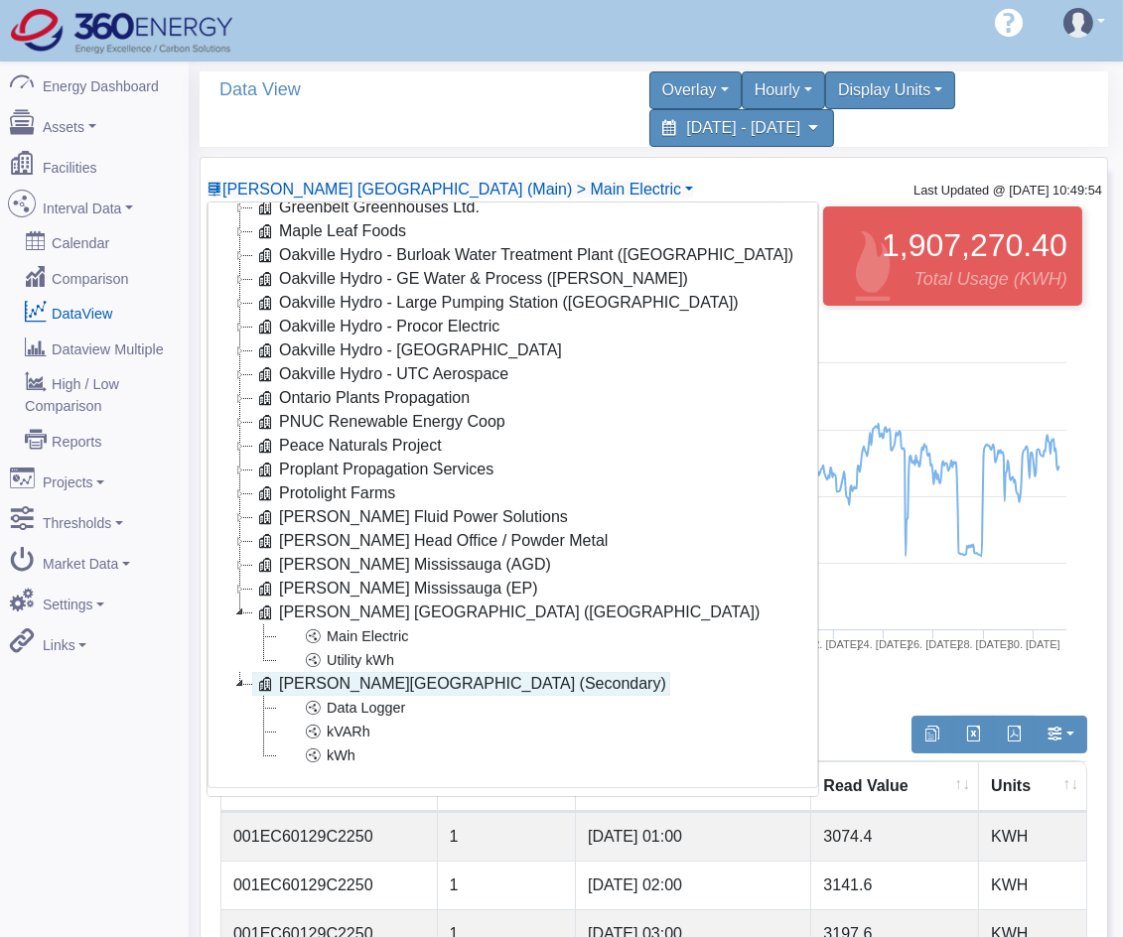
scroll to position [329, 0]
click at [371, 696] on link "Data Logger" at bounding box center [342, 708] width 133 height 24
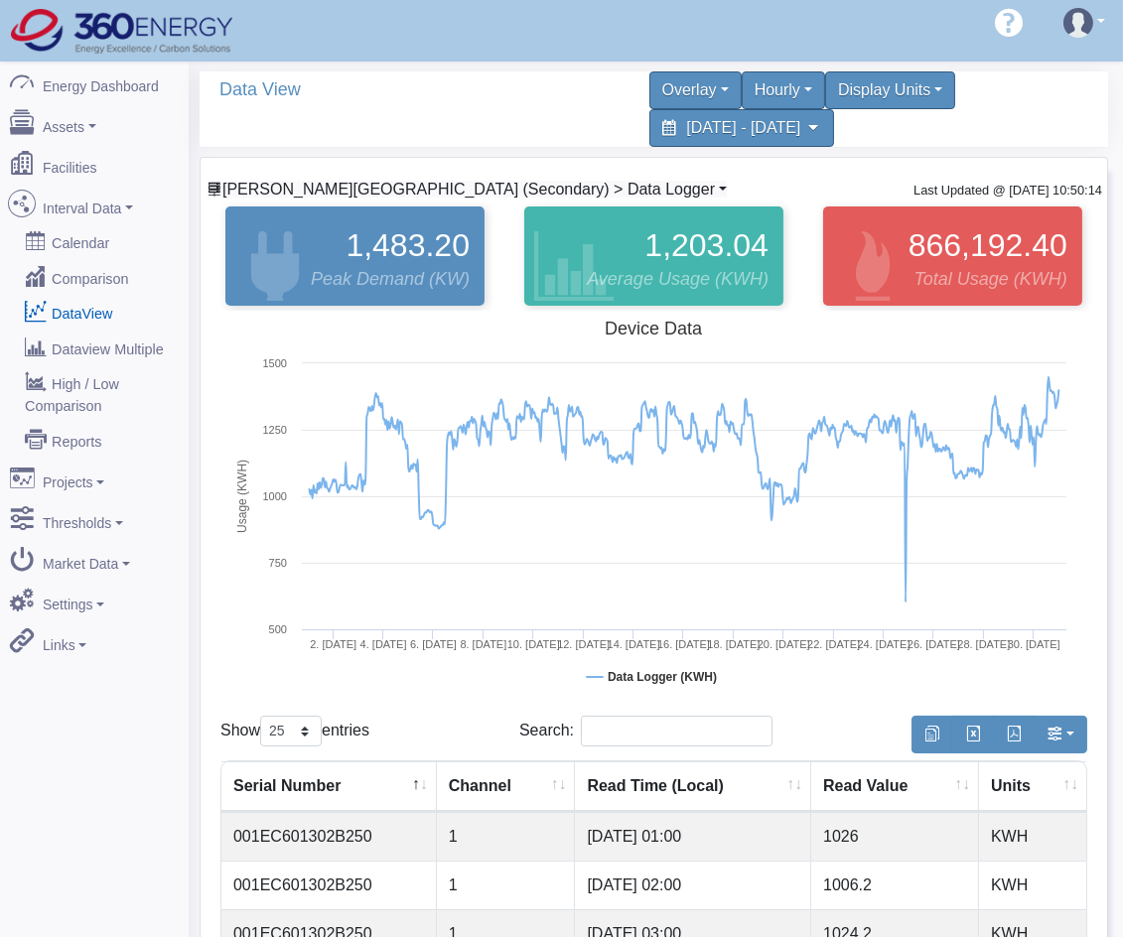
click at [367, 183] on span "Stackpole Stratford (Secondary) > Data Logger" at bounding box center [468, 189] width 492 height 17
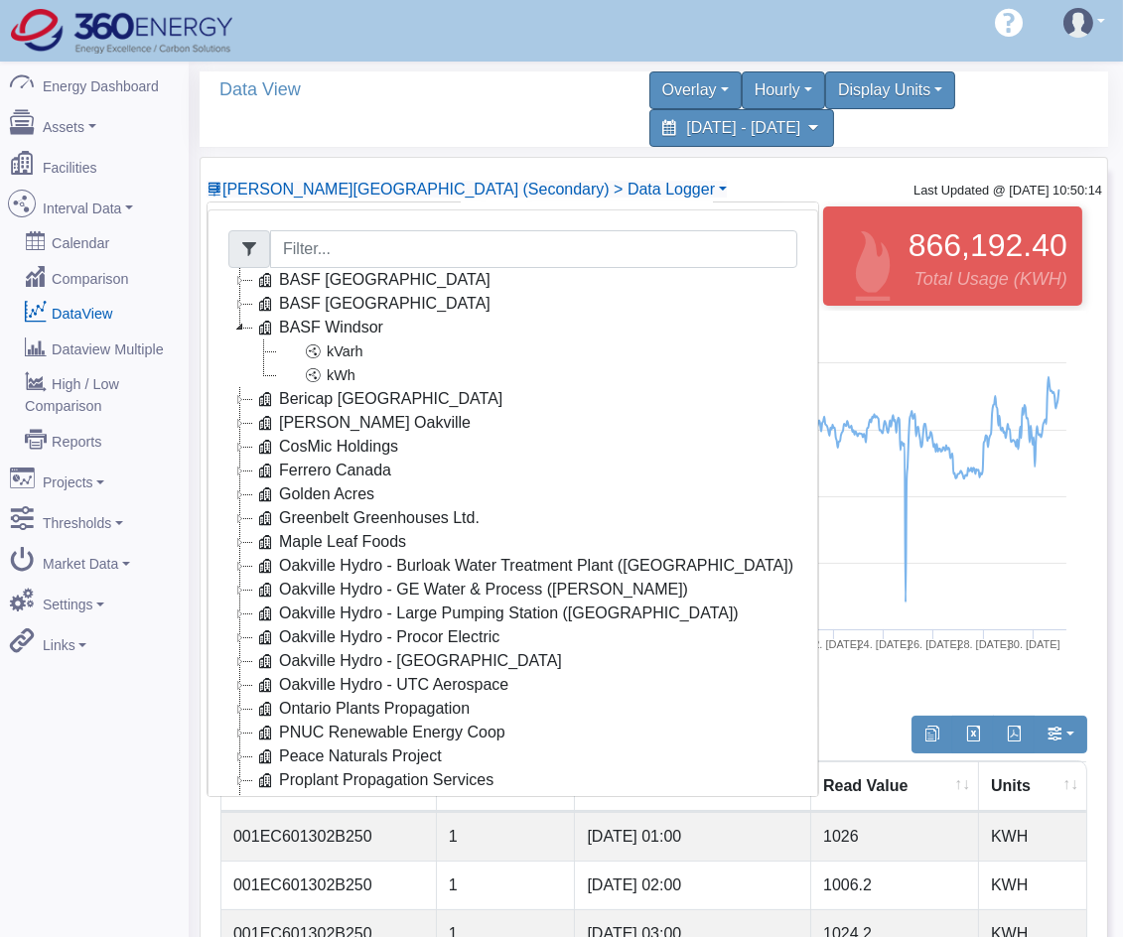
scroll to position [0, 0]
click at [323, 516] on link "Greenbelt Greenhouses Ltd." at bounding box center [367, 519] width 231 height 24
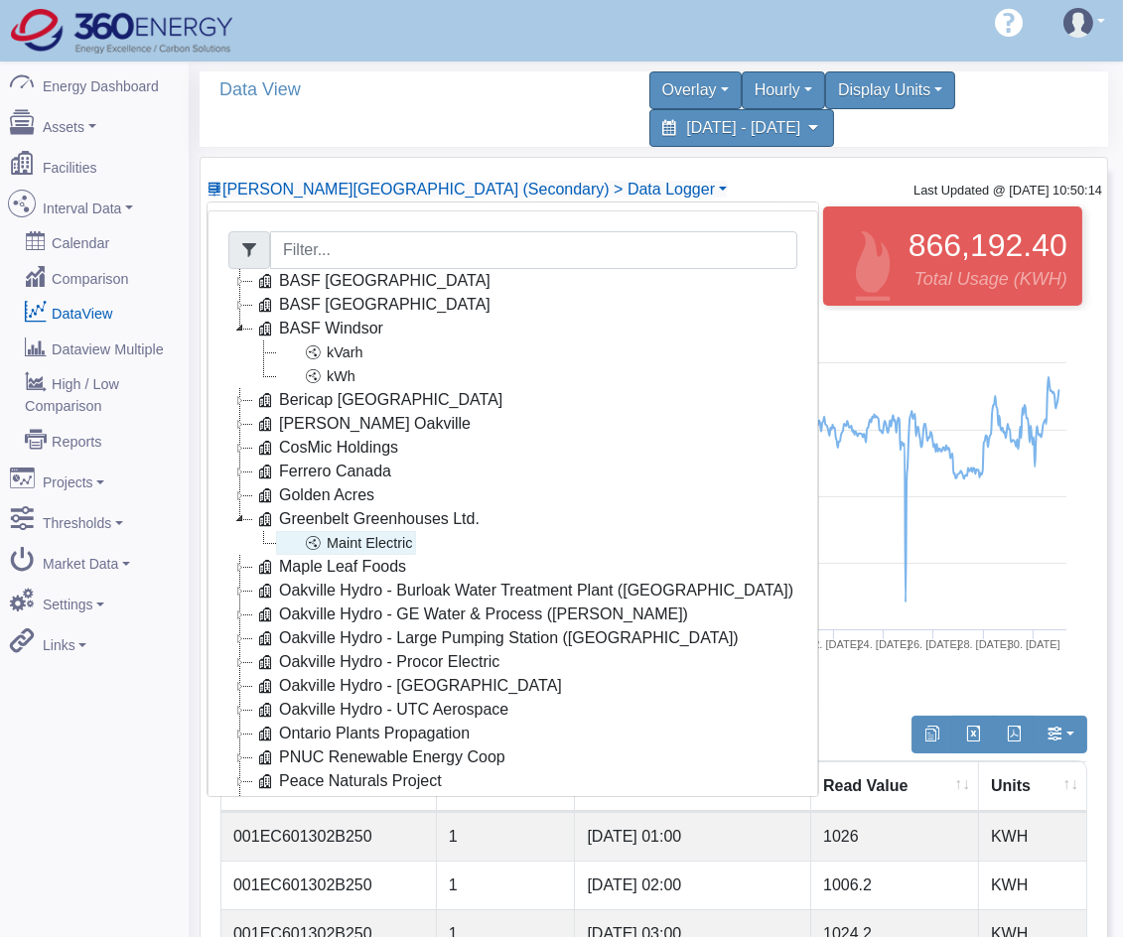
click at [311, 548] on icon at bounding box center [313, 543] width 24 height 24
